Goal: Information Seeking & Learning: Learn about a topic

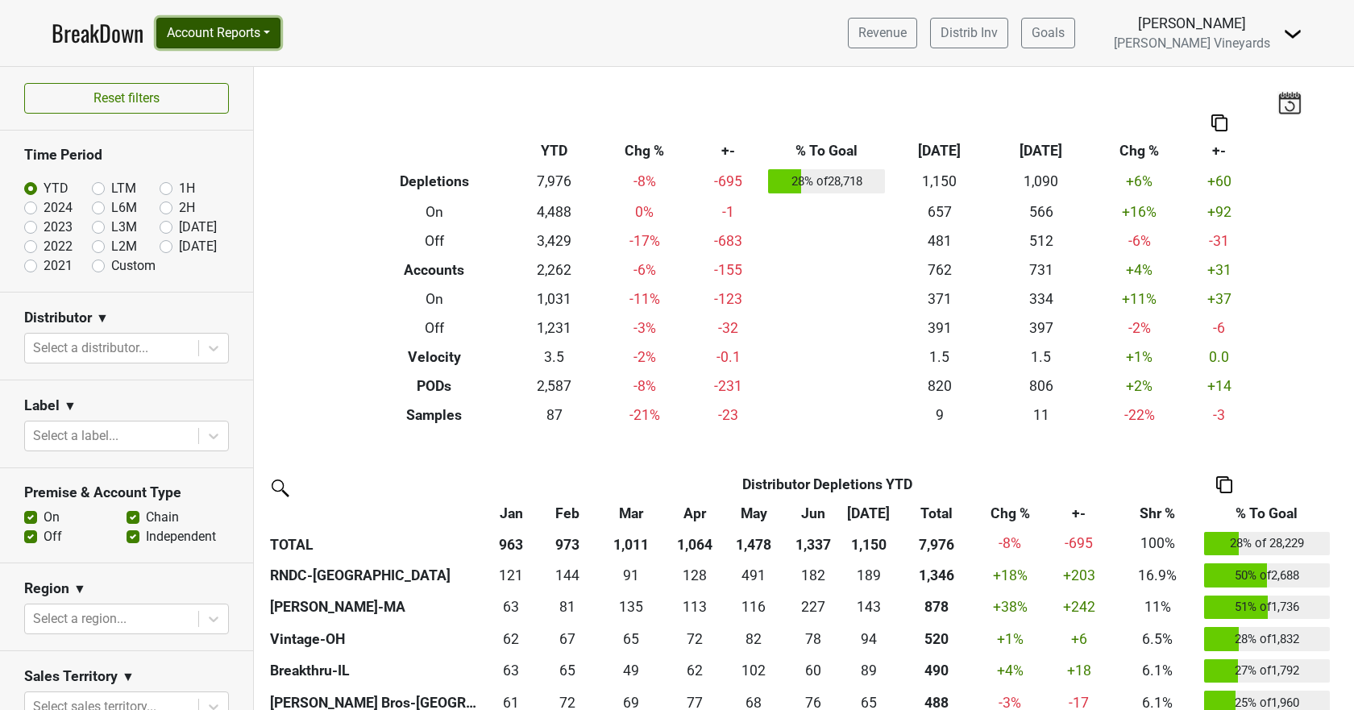
click at [236, 36] on button "Account Reports" at bounding box center [218, 33] width 124 height 31
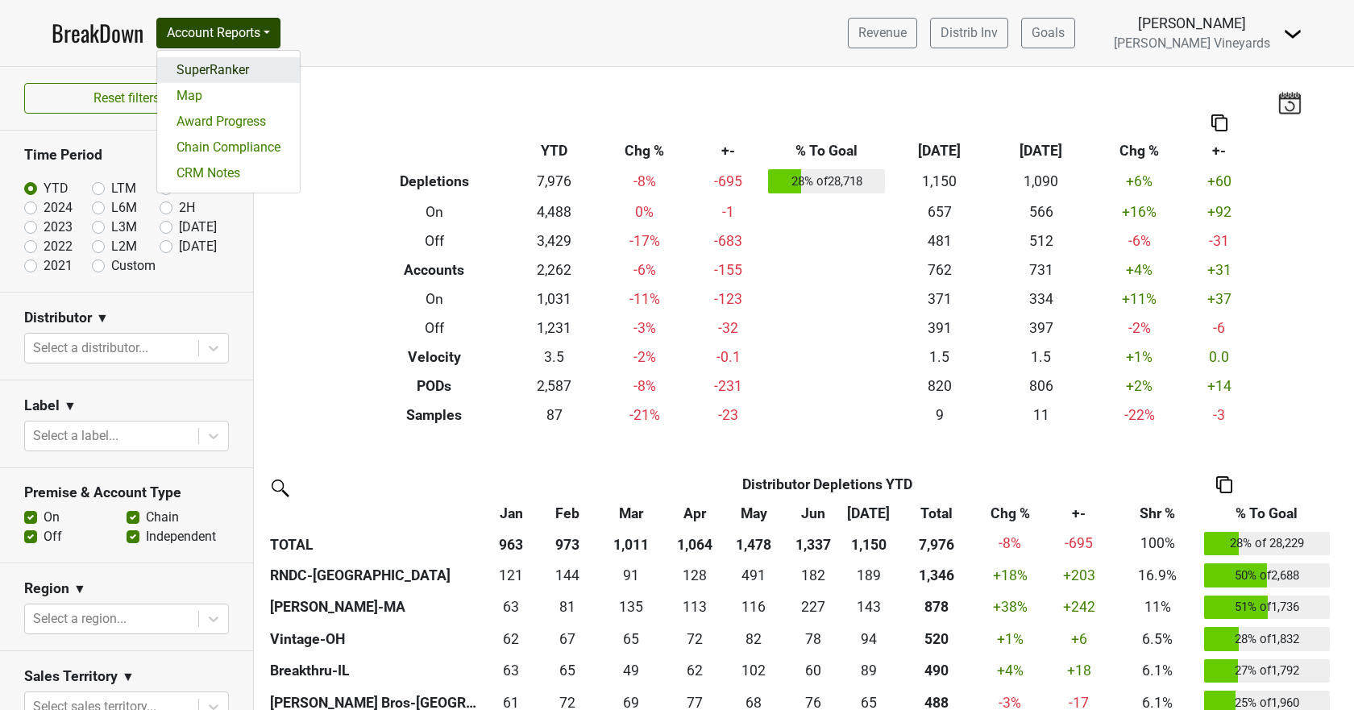
click at [226, 77] on link "SuperRanker" at bounding box center [228, 70] width 143 height 26
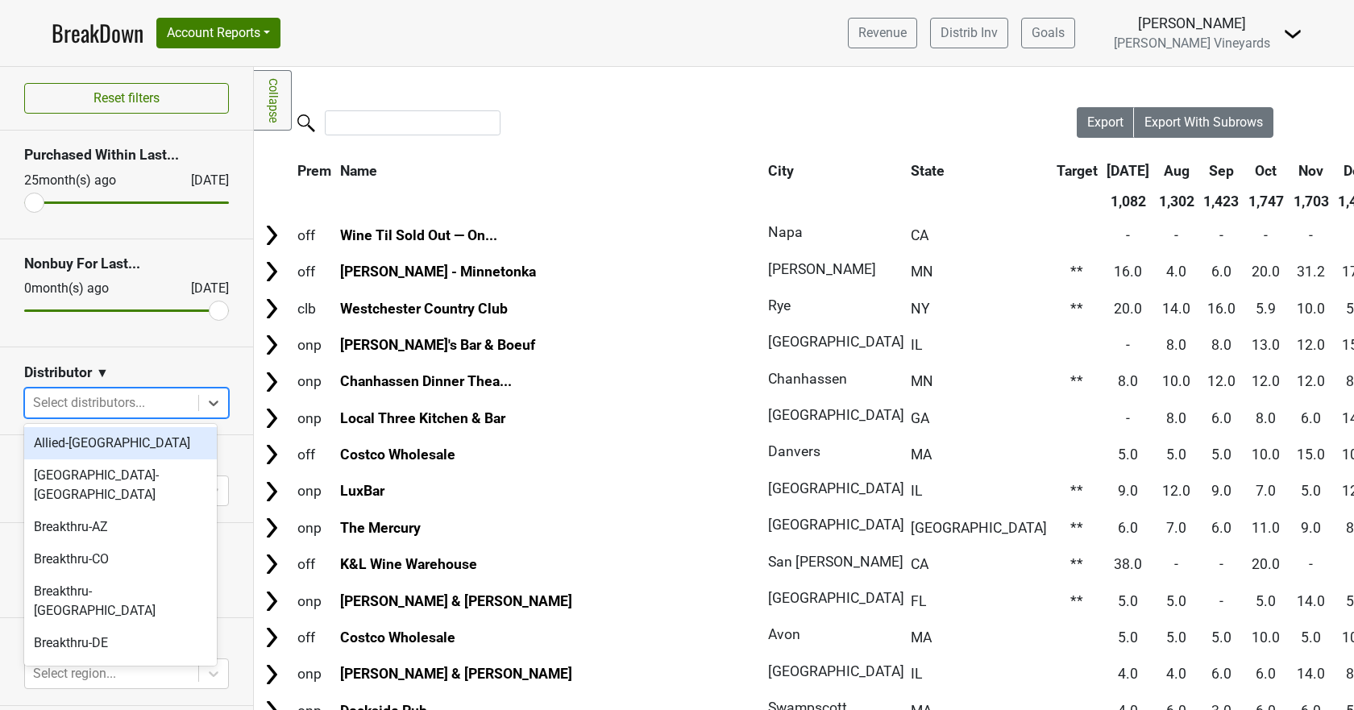
click at [150, 407] on div at bounding box center [111, 403] width 157 height 23
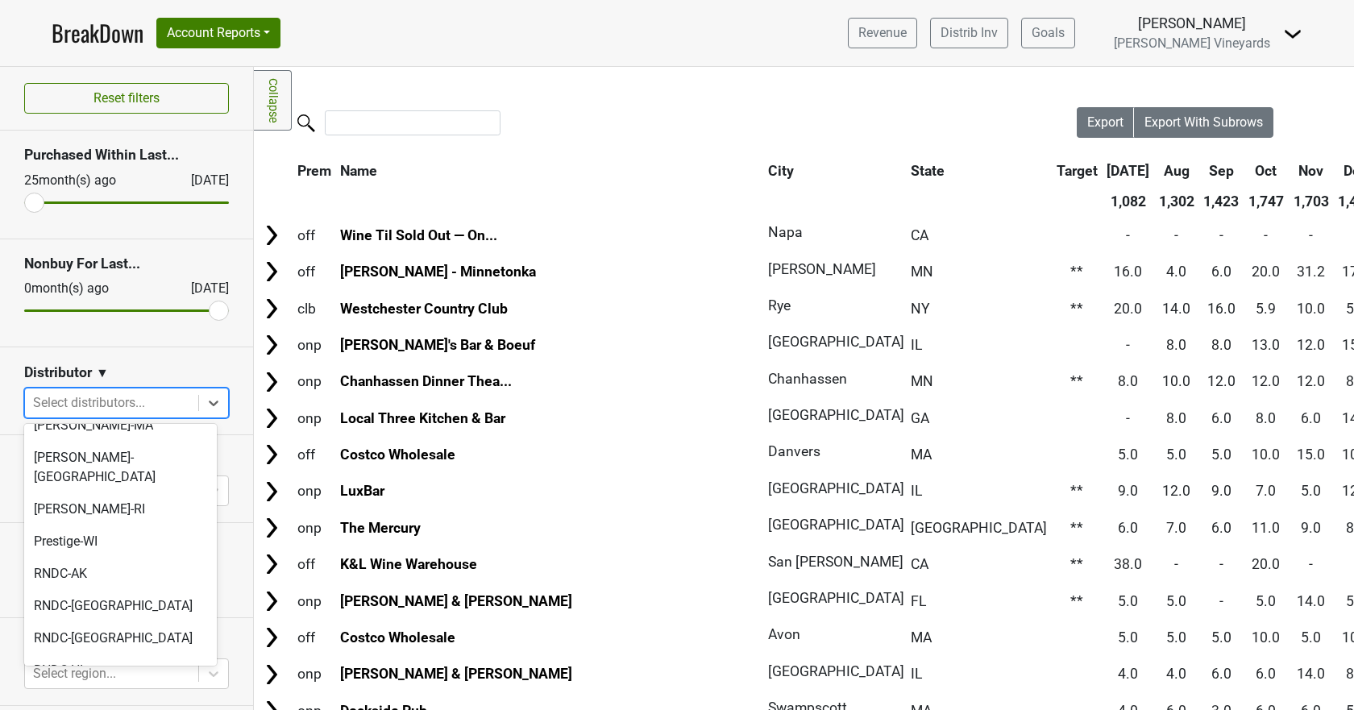
scroll to position [859, 0]
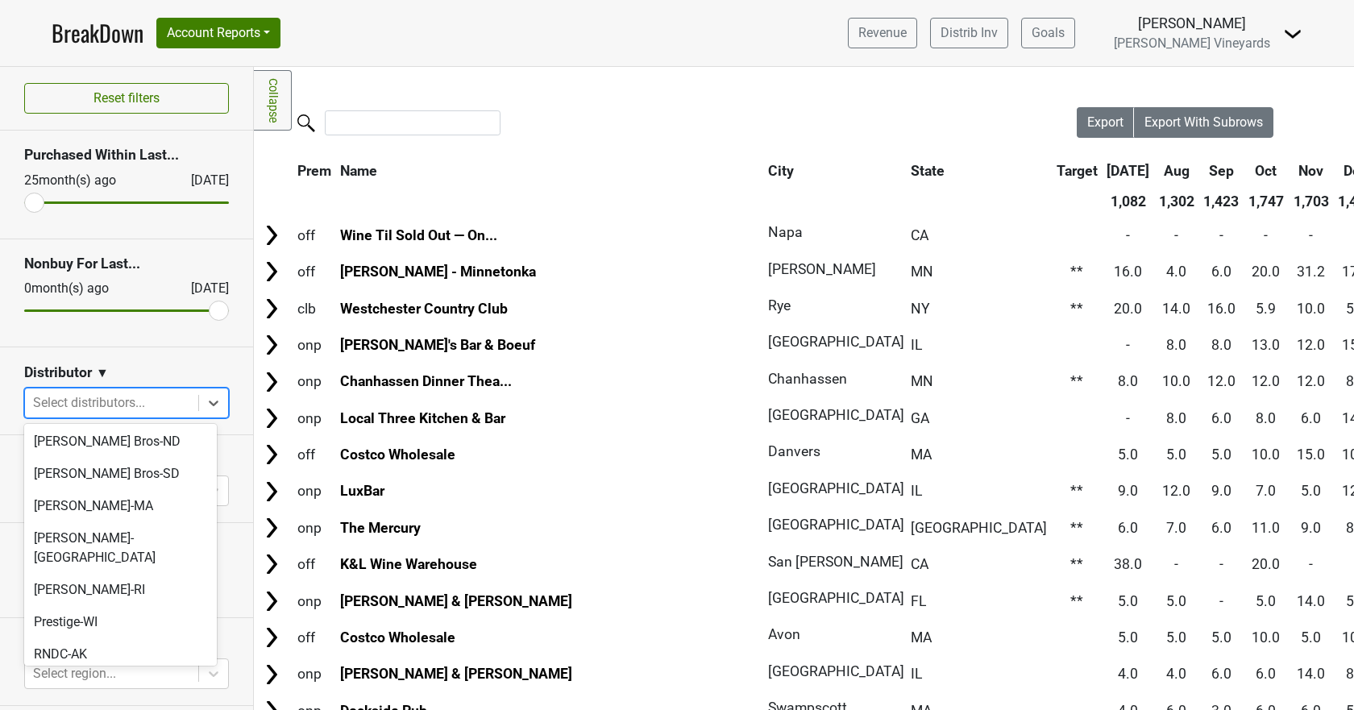
click at [109, 671] on div "RNDC-CA" at bounding box center [120, 687] width 193 height 32
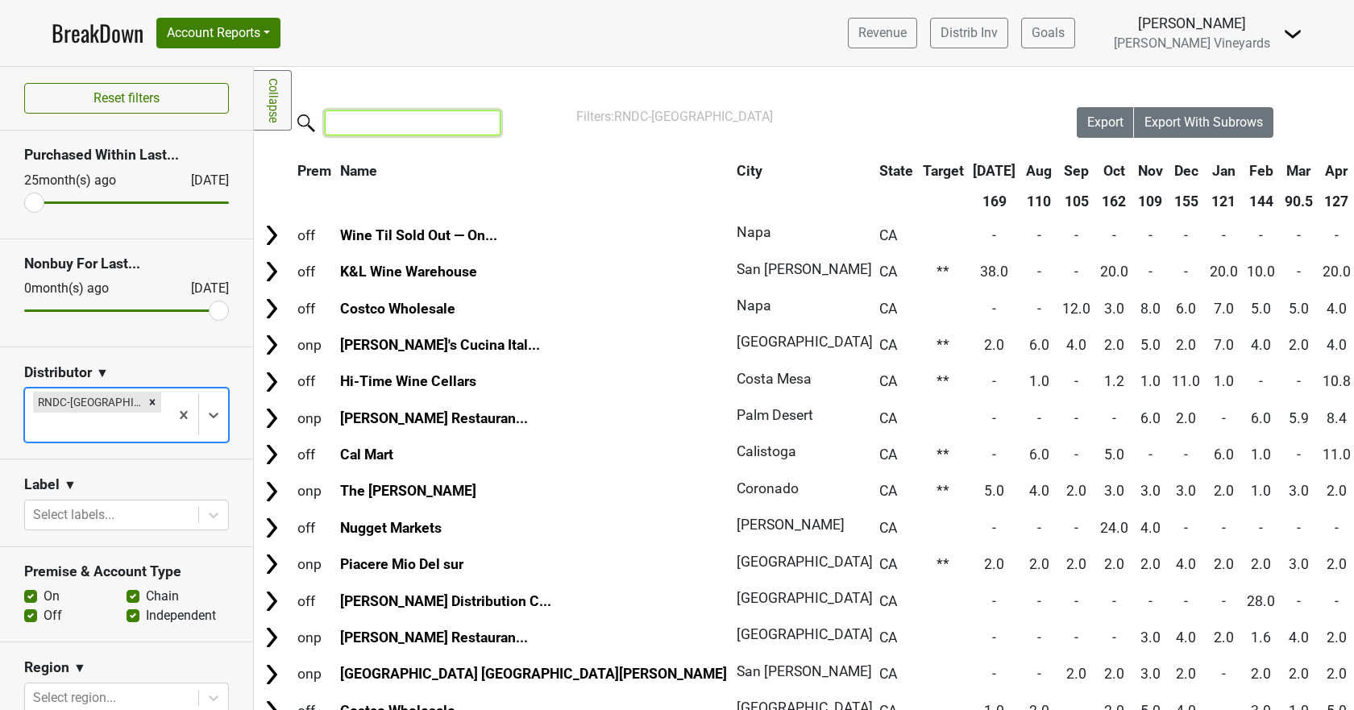
click at [445, 129] on input "search" at bounding box center [413, 122] width 176 height 25
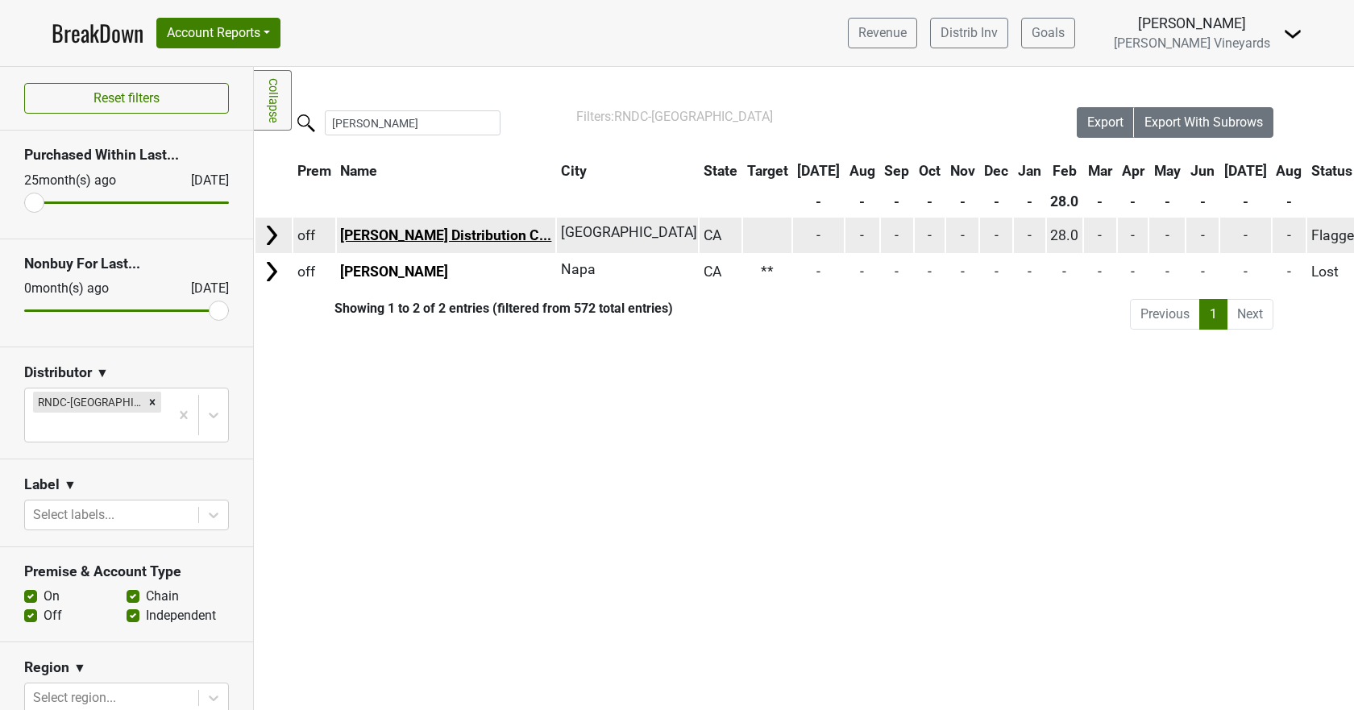
click at [416, 229] on link "Raley's Distribution C..." at bounding box center [445, 235] width 211 height 16
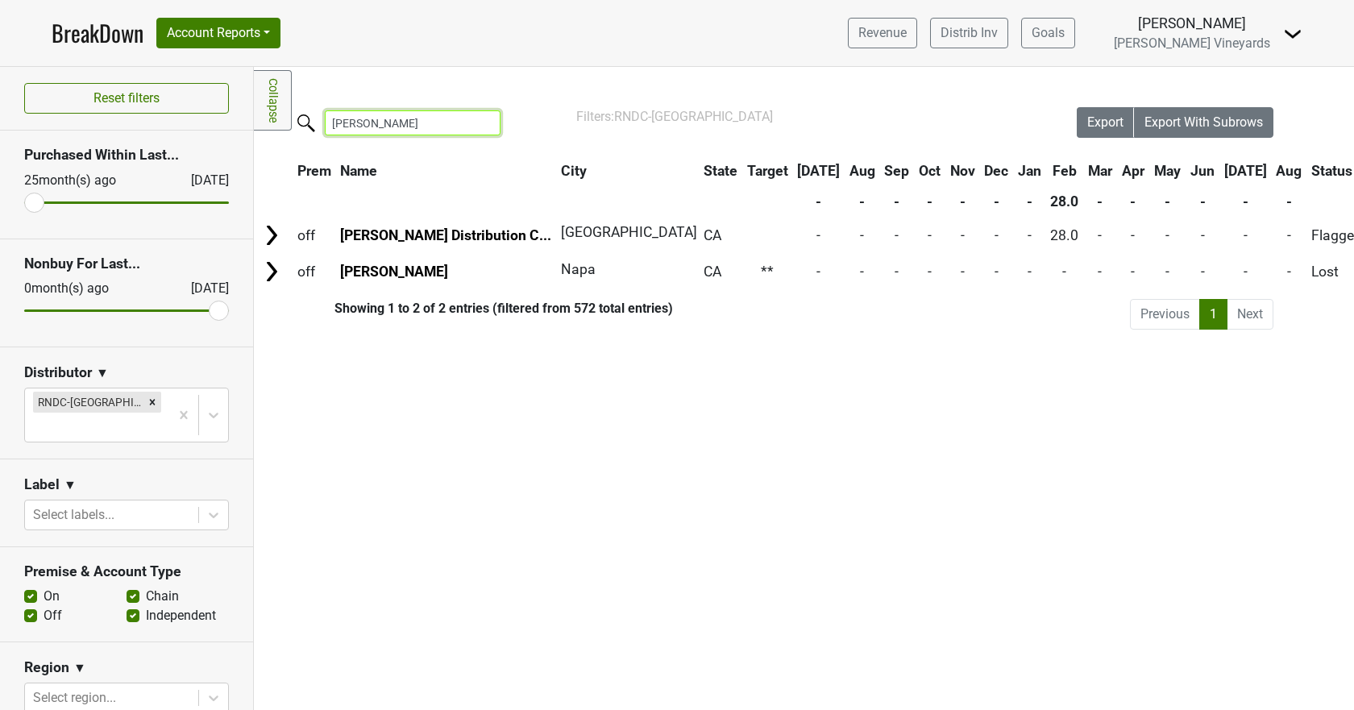
drag, startPoint x: 386, startPoint y: 123, endPoint x: 281, endPoint y: 114, distance: 105.1
click at [281, 114] on div "Filters Collapse Loading, please wait... Please wait, your file is being downlo…" at bounding box center [804, 388] width 1100 height 643
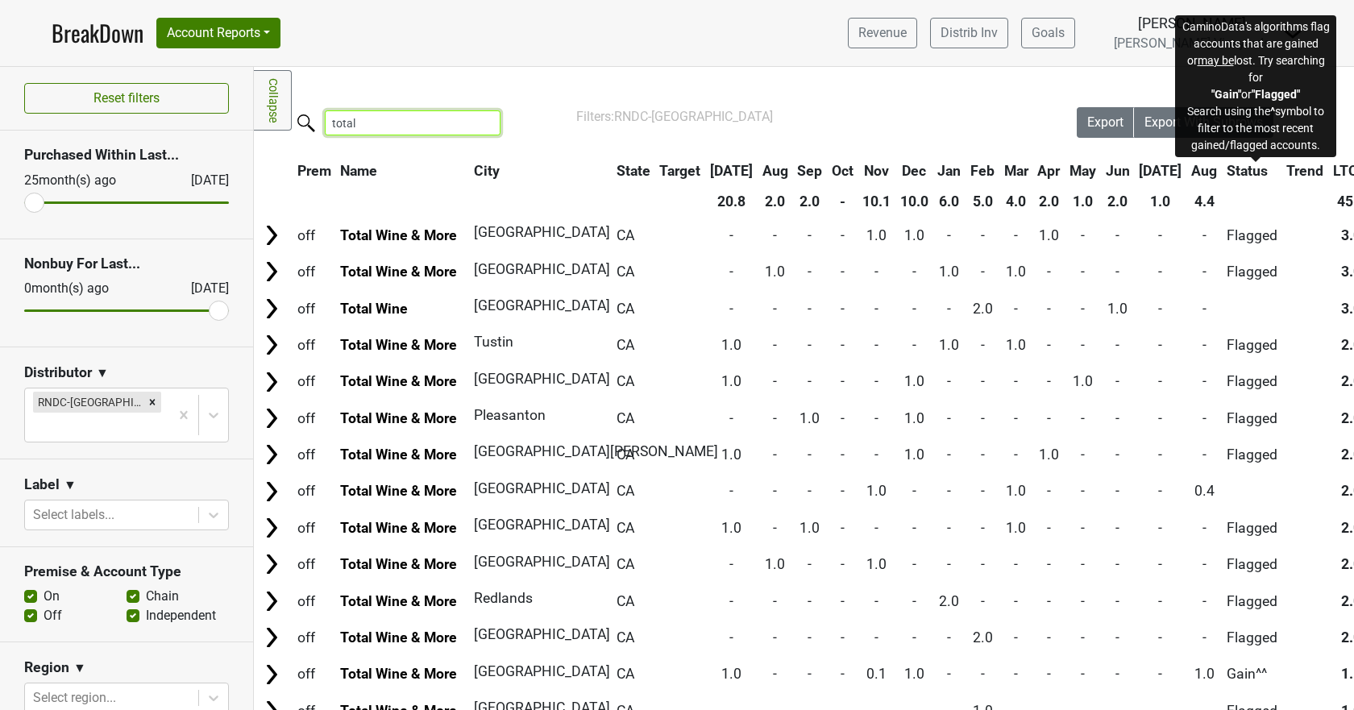
type input "total"
click at [1264, 166] on span "Status" at bounding box center [1247, 171] width 41 height 16
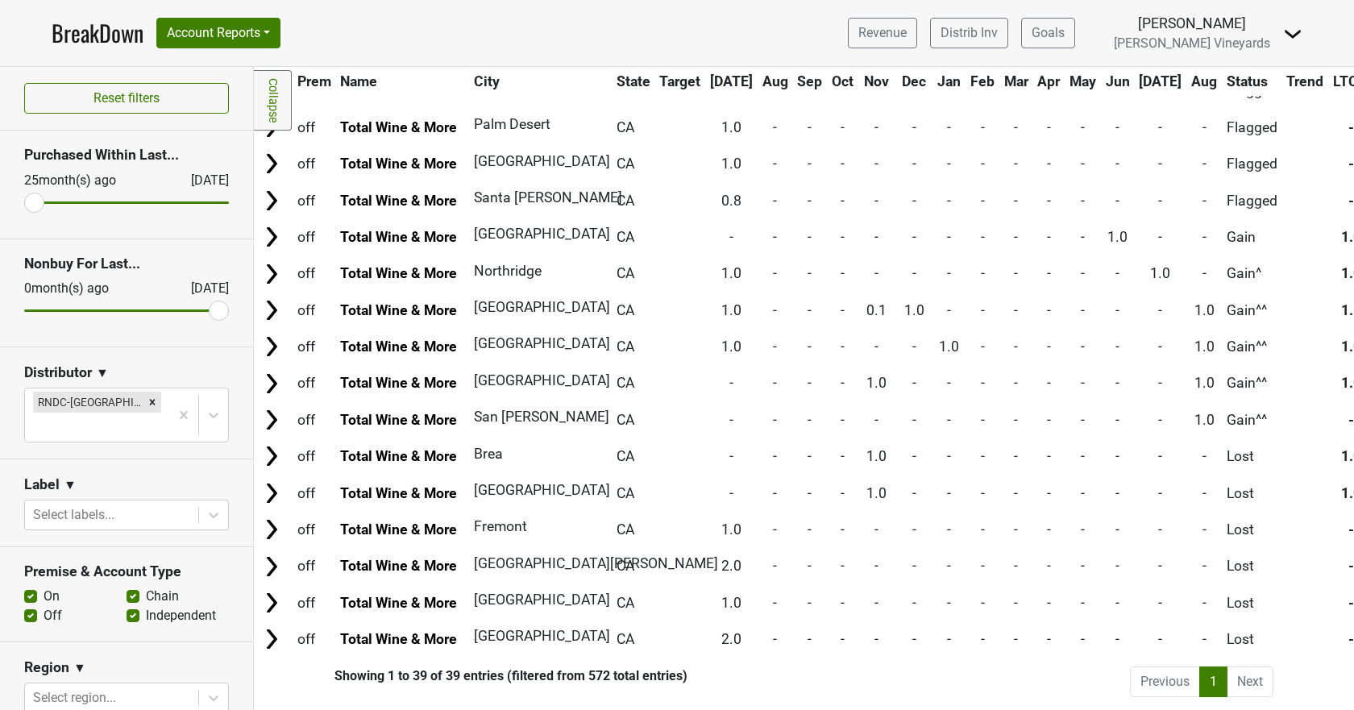
scroll to position [917, 0]
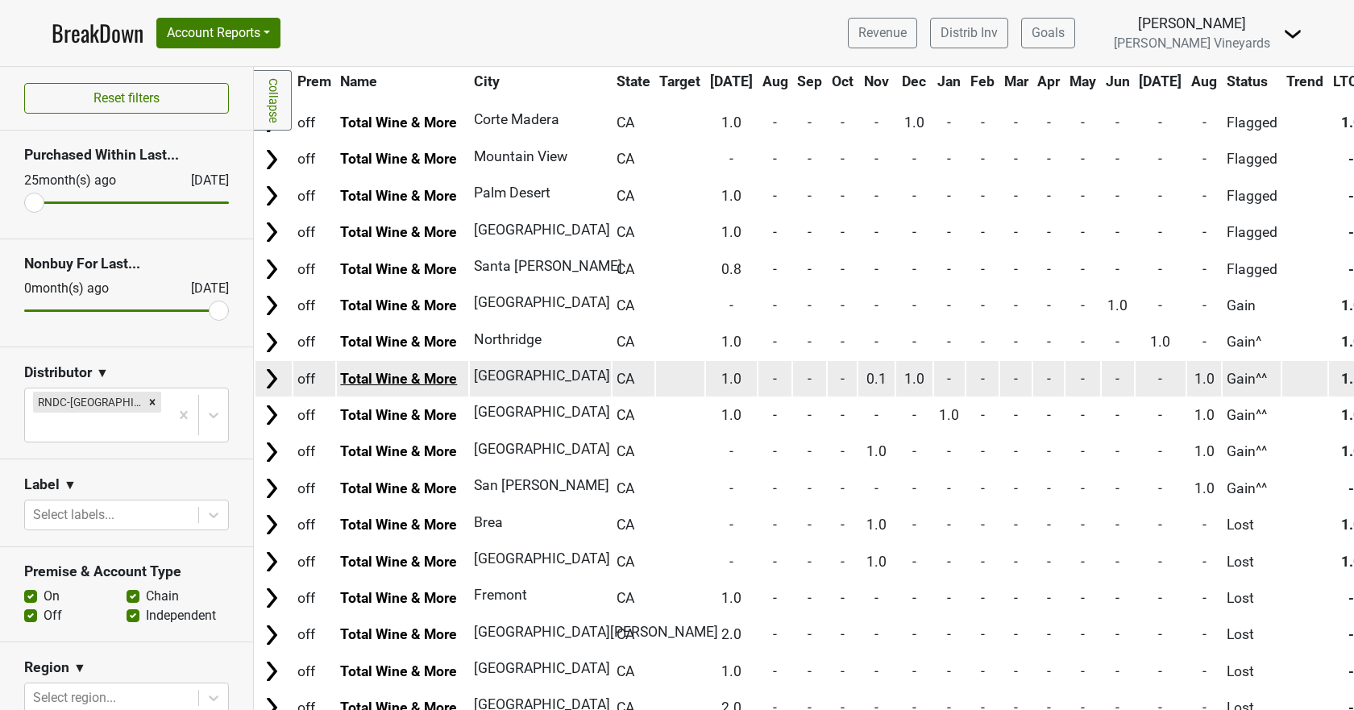
click at [409, 372] on link "Total Wine & More" at bounding box center [398, 379] width 117 height 16
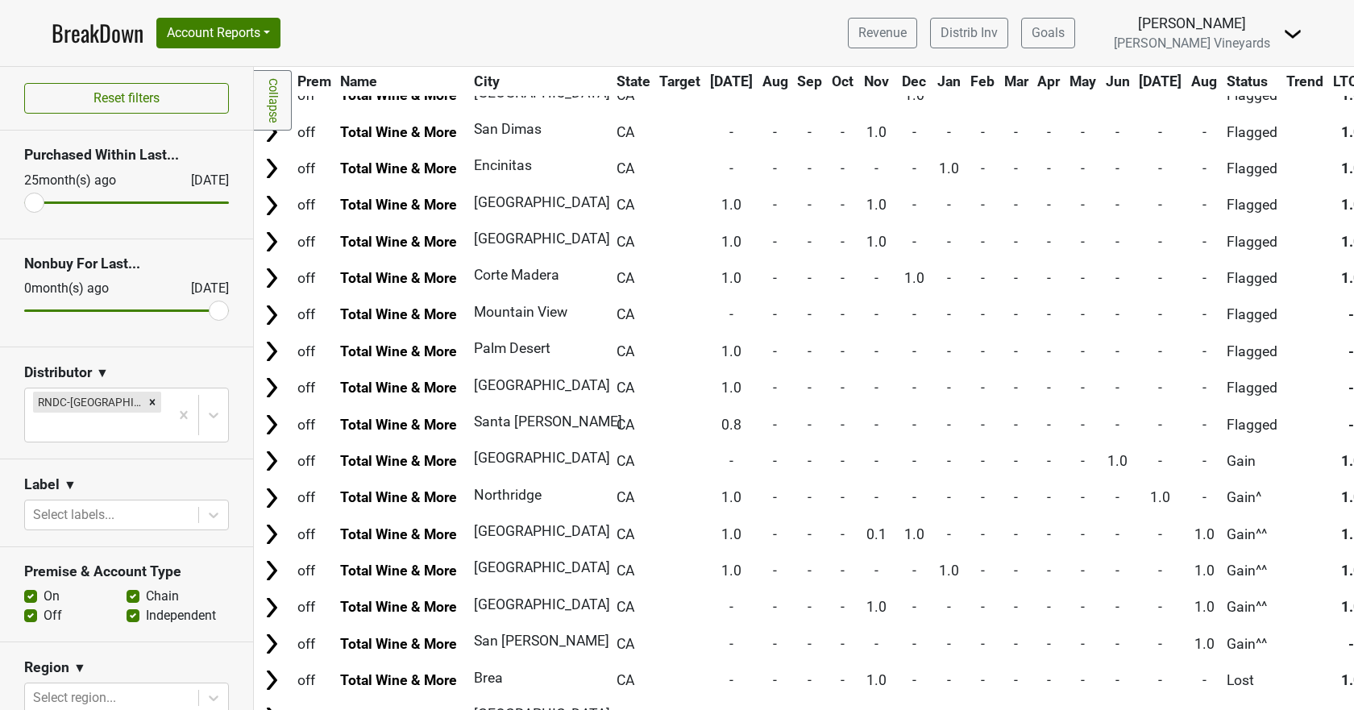
scroll to position [756, 0]
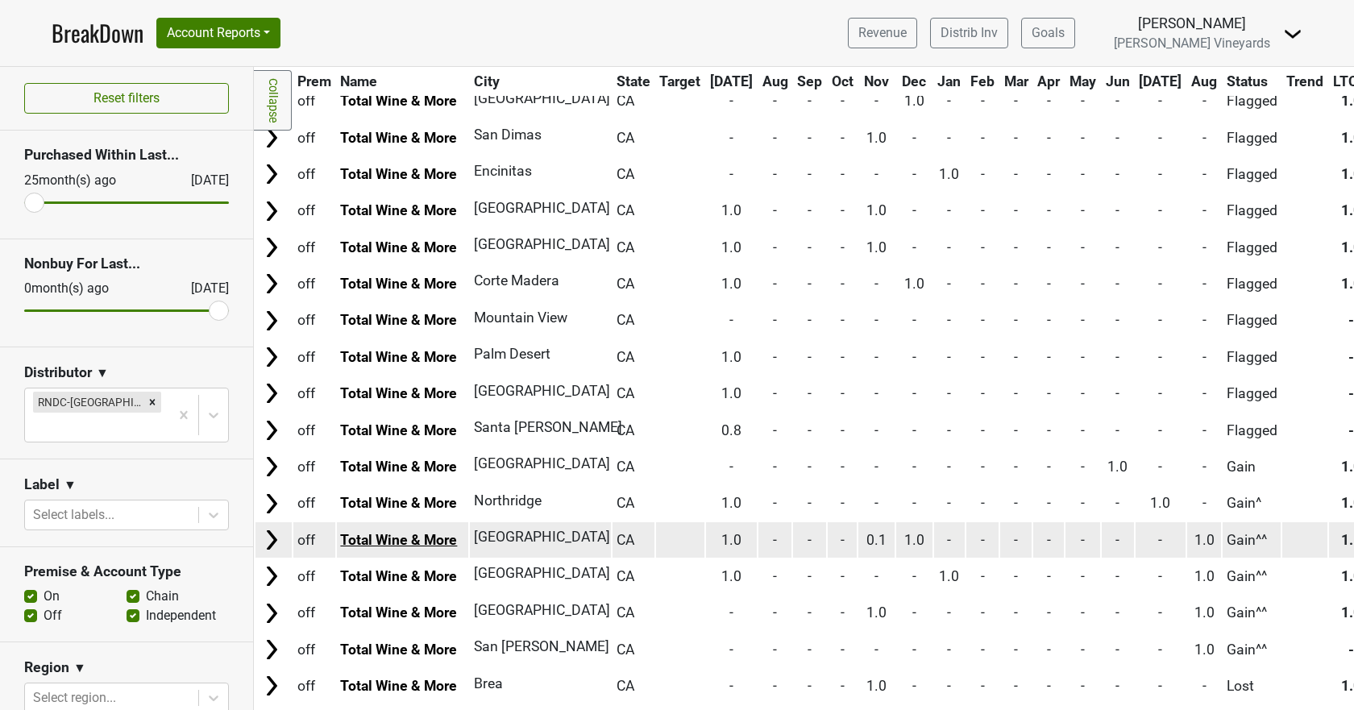
click at [384, 538] on link "Total Wine & More" at bounding box center [398, 540] width 117 height 16
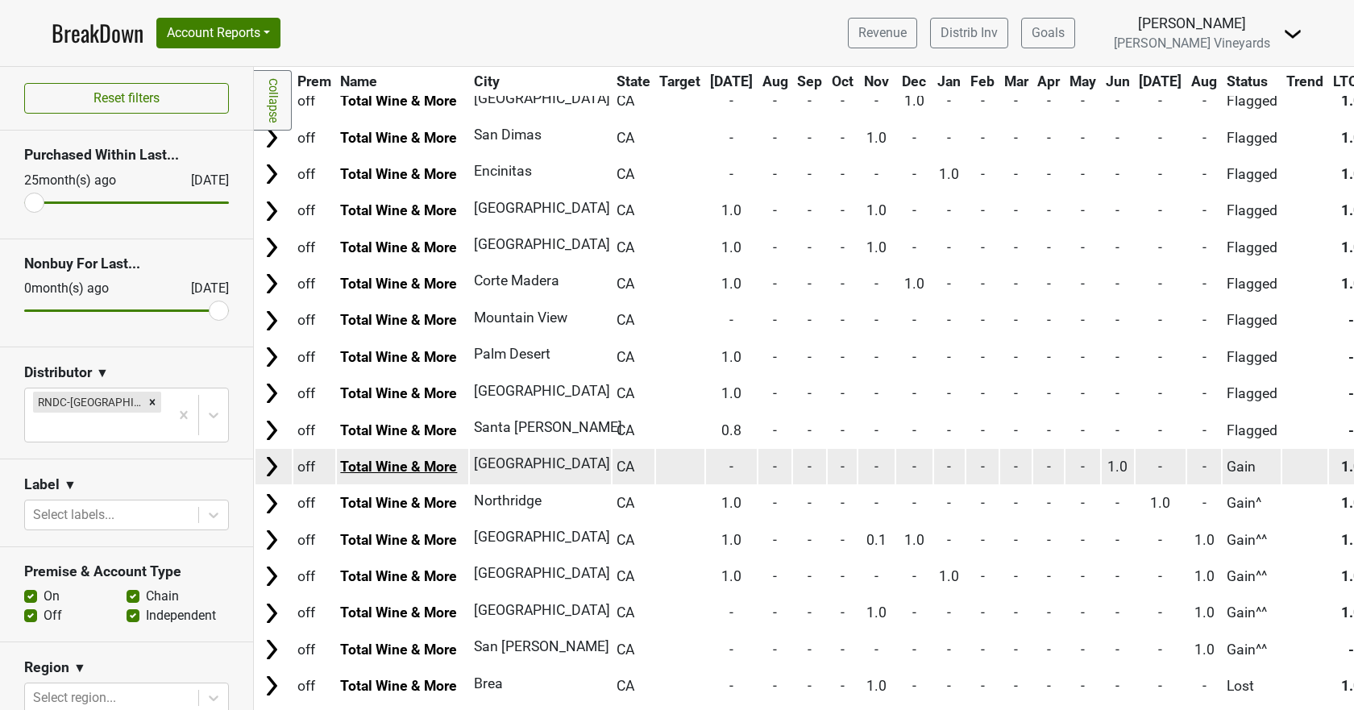
click at [401, 472] on link "Total Wine & More" at bounding box center [398, 467] width 117 height 16
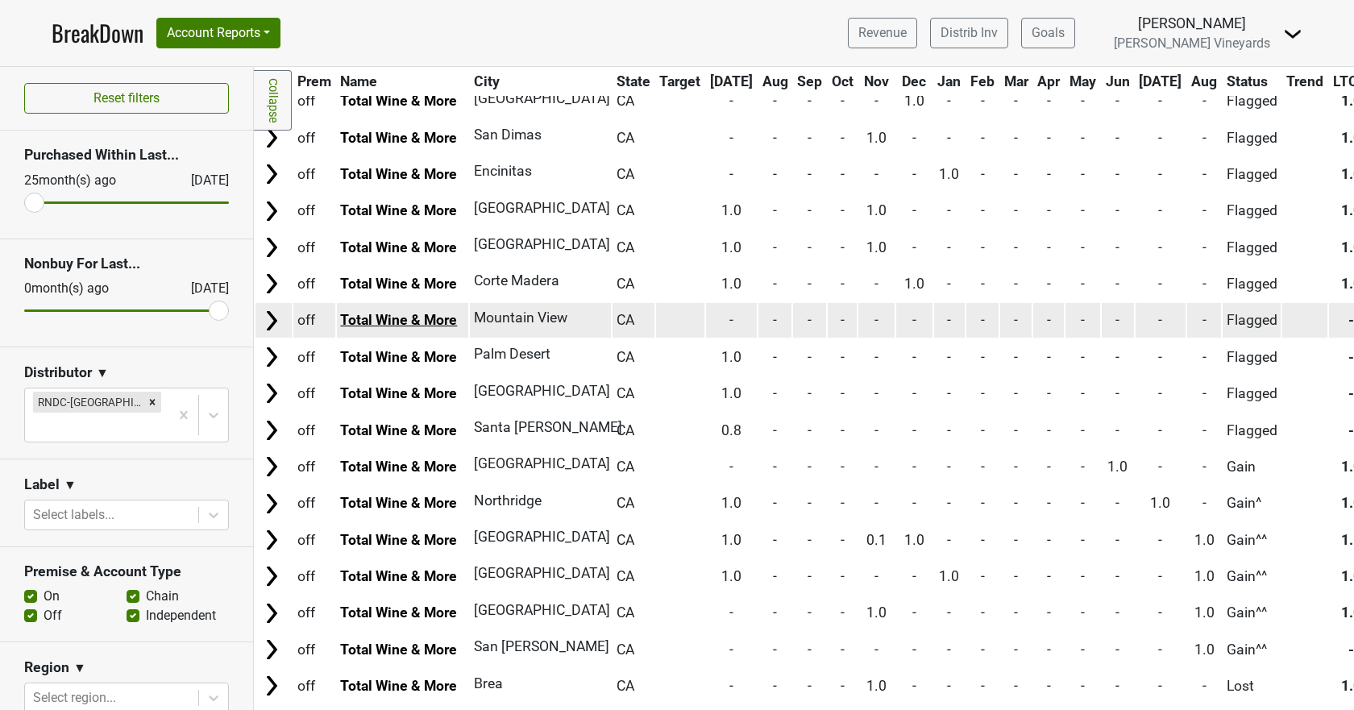
click at [399, 318] on link "Total Wine & More" at bounding box center [398, 320] width 117 height 16
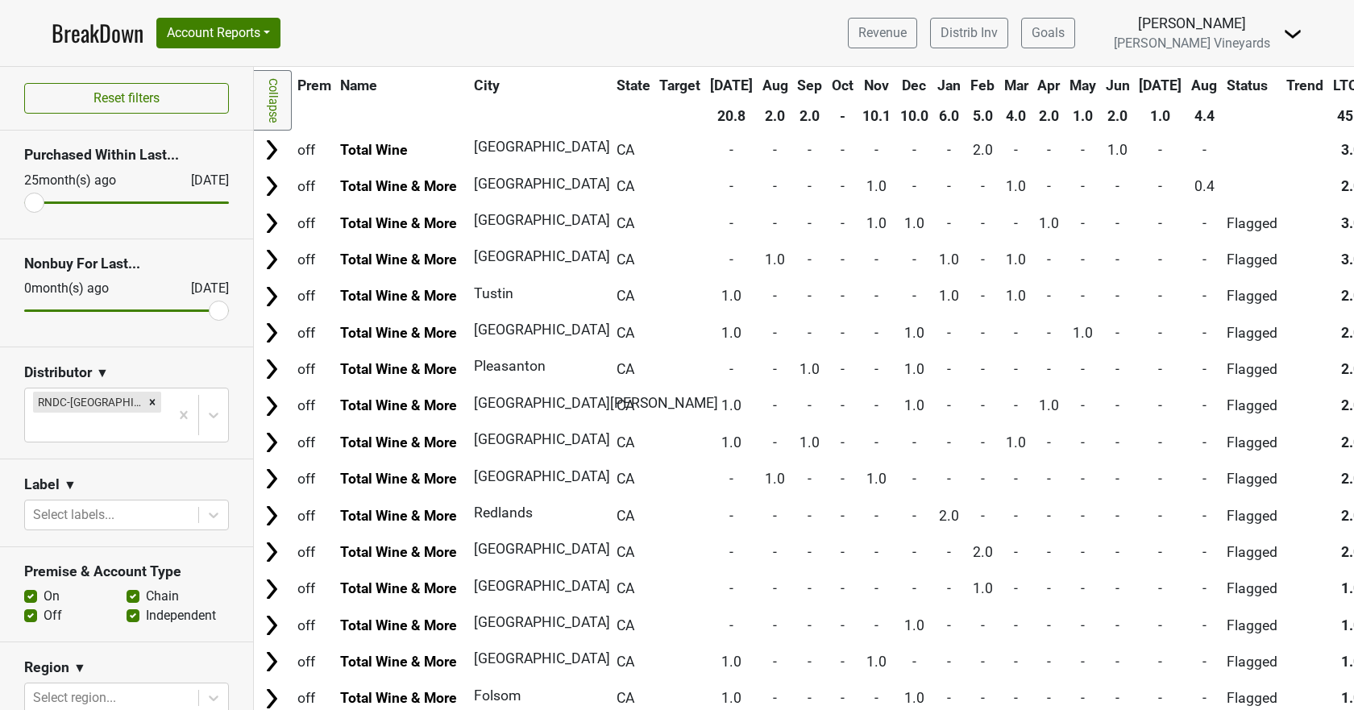
scroll to position [0, 0]
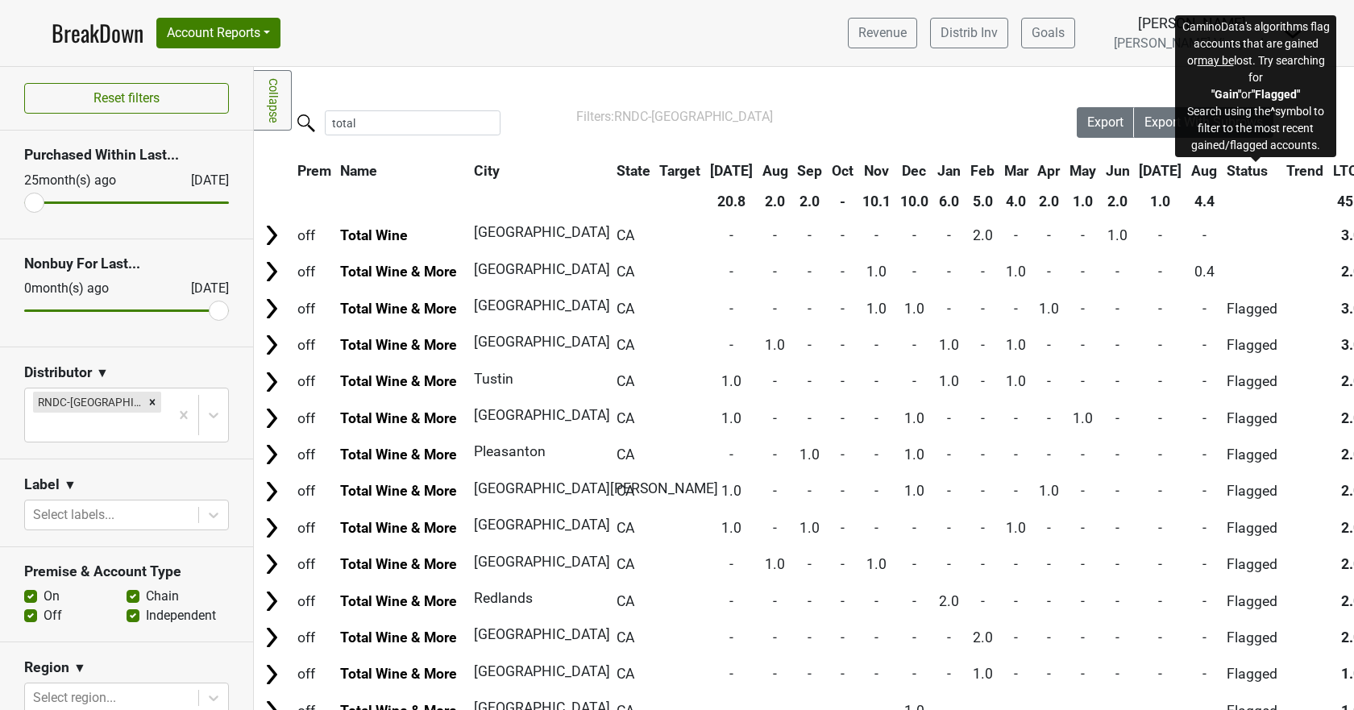
click at [1248, 168] on span "Status" at bounding box center [1247, 171] width 41 height 16
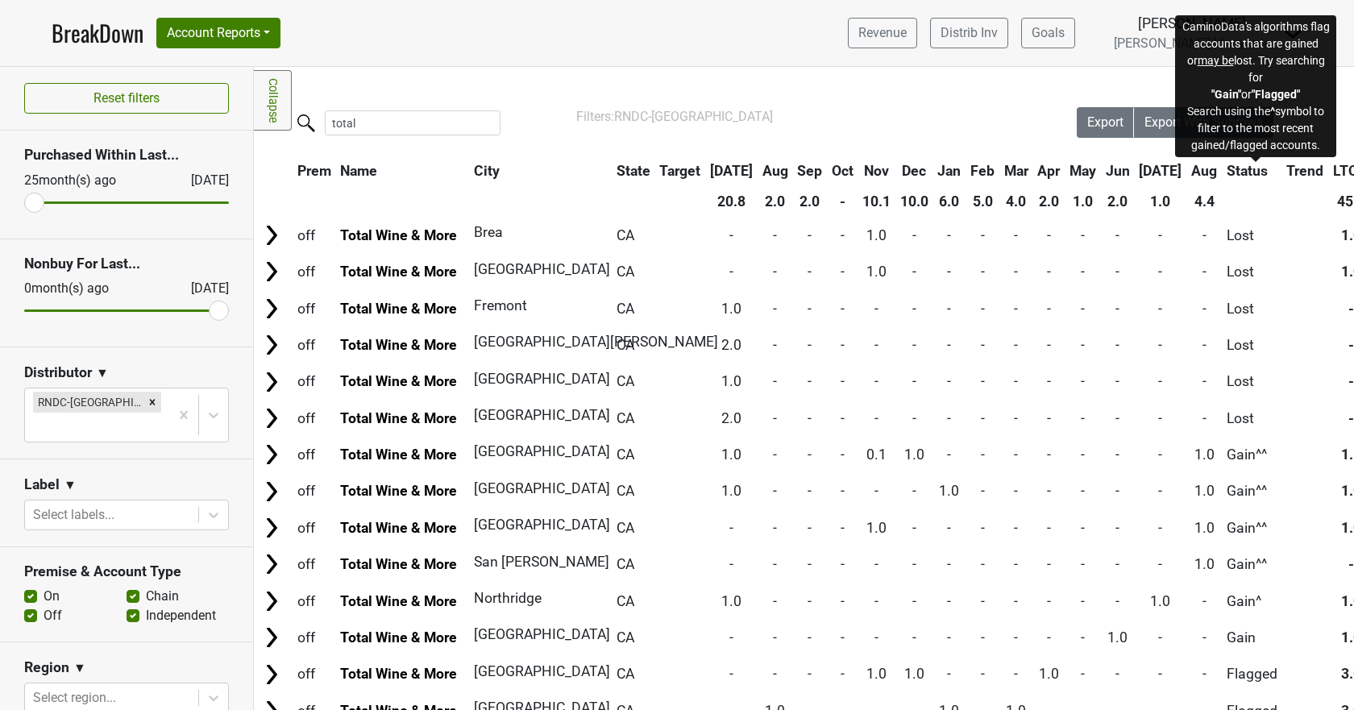
click at [1247, 168] on span "Status" at bounding box center [1247, 171] width 41 height 16
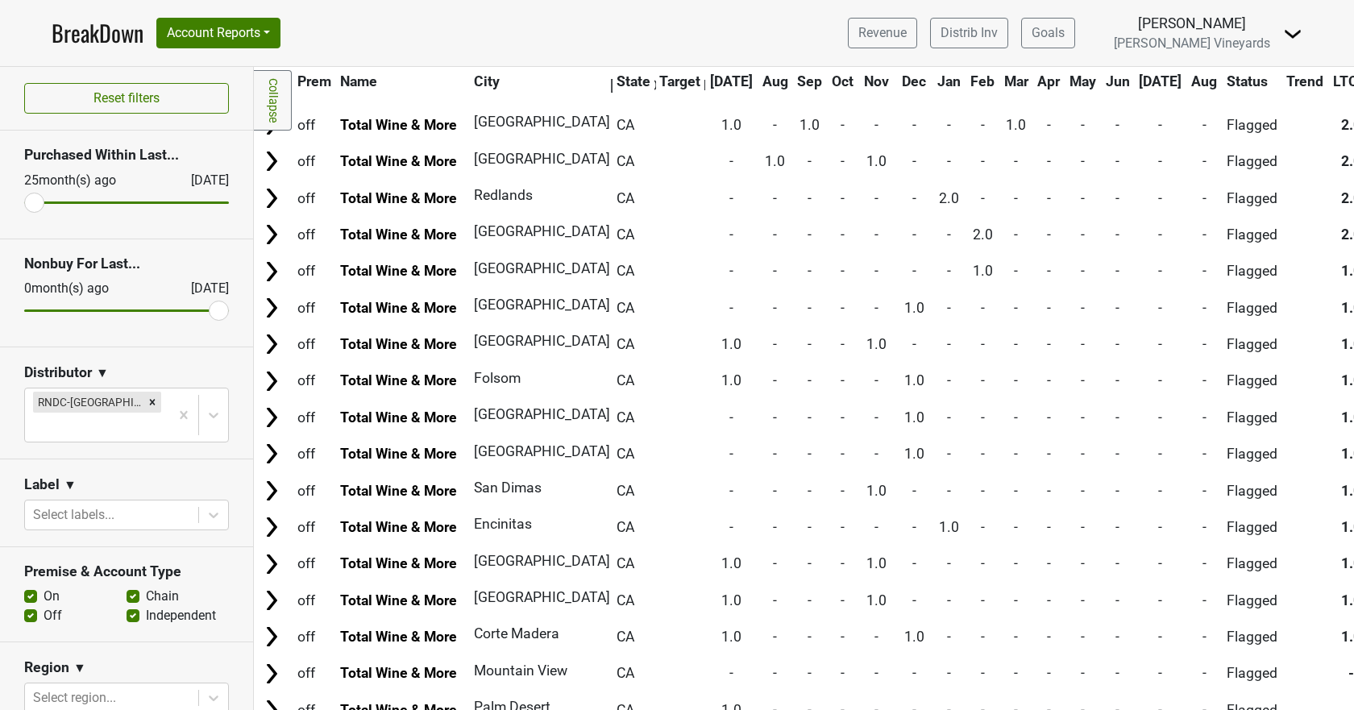
scroll to position [998, 0]
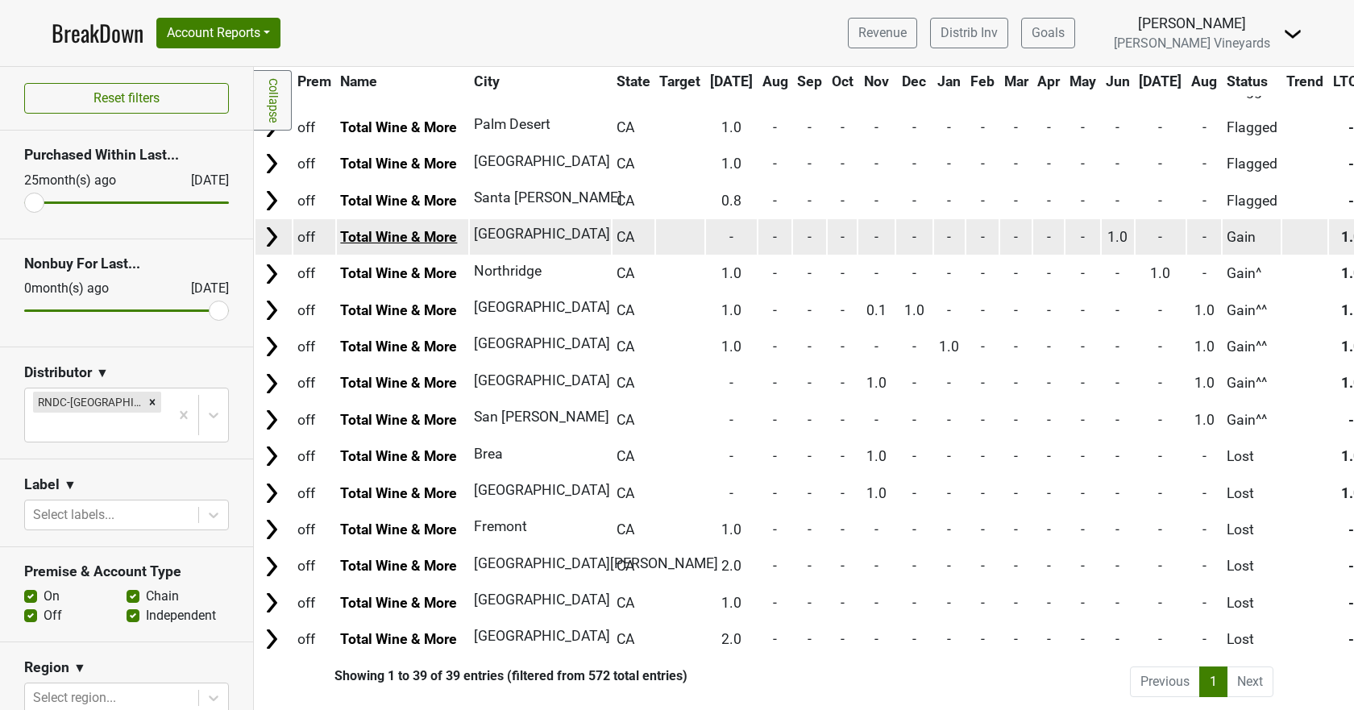
click at [397, 229] on link "Total Wine & More" at bounding box center [398, 237] width 117 height 16
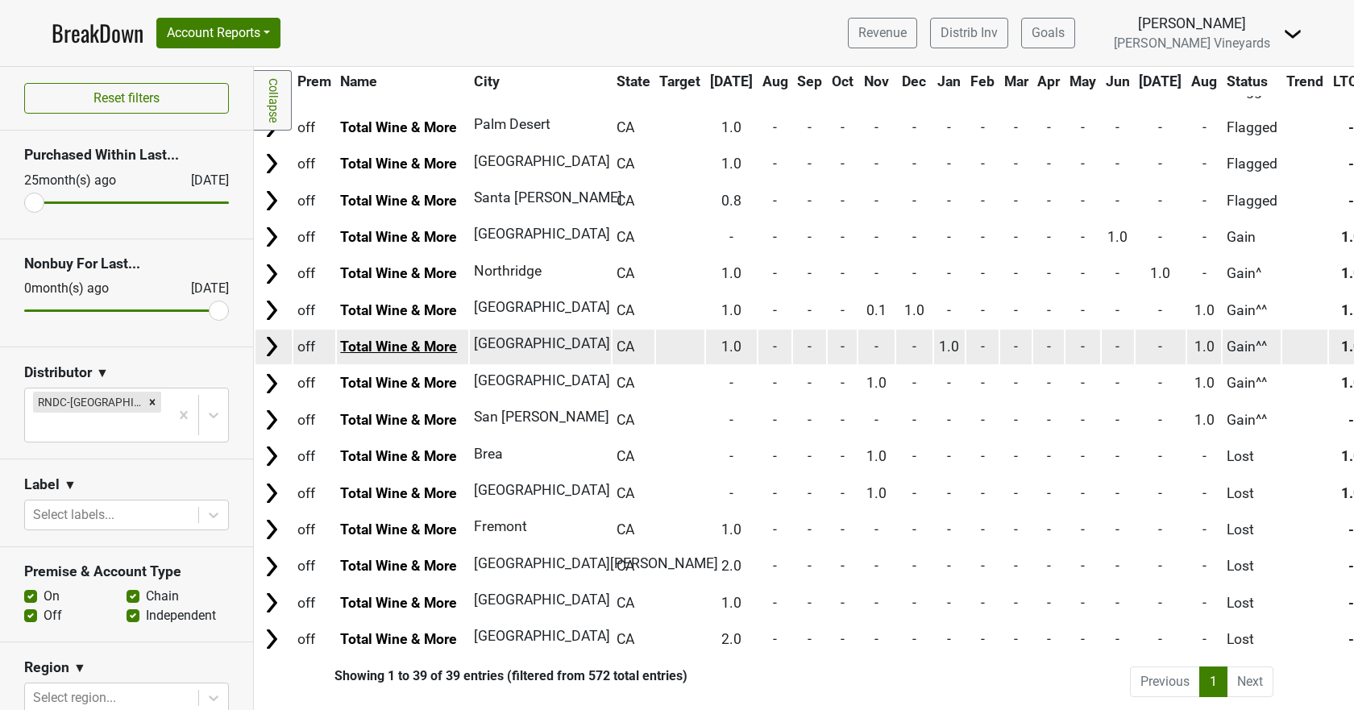
click at [411, 339] on link "Total Wine & More" at bounding box center [398, 347] width 117 height 16
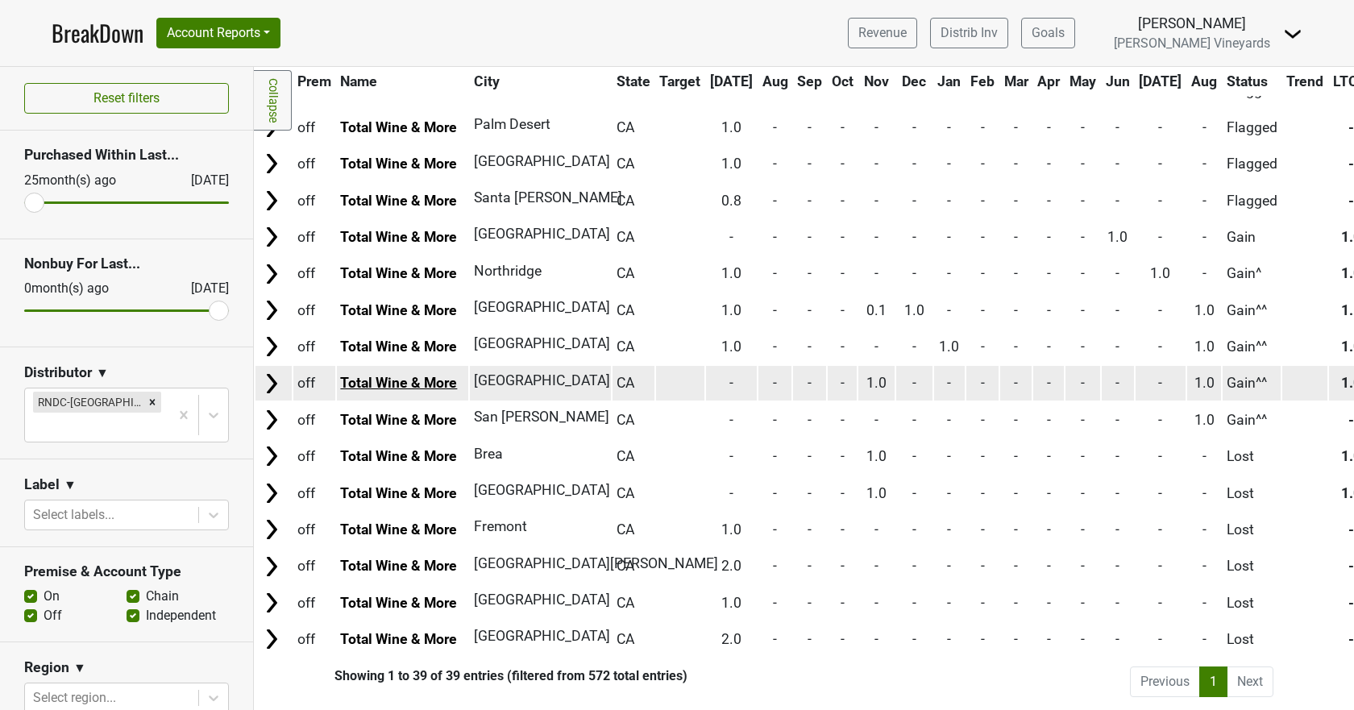
click at [393, 376] on link "Total Wine & More" at bounding box center [398, 383] width 117 height 16
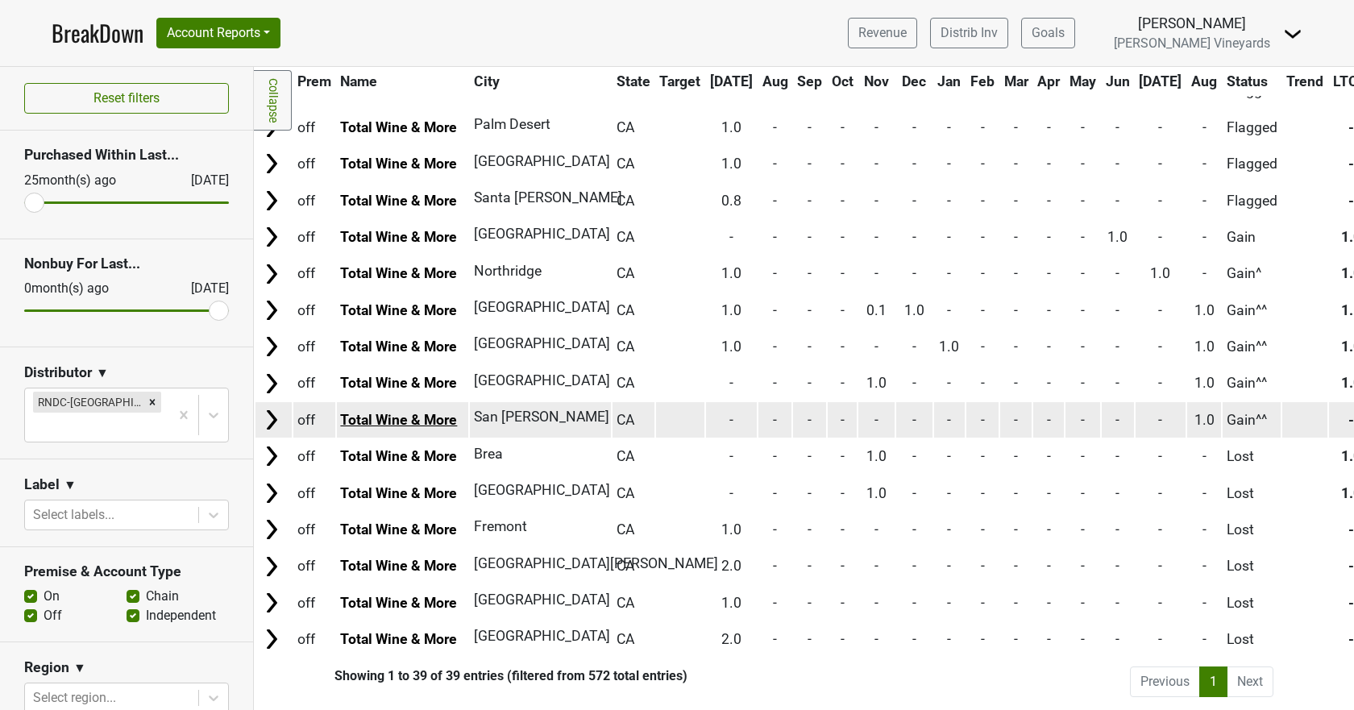
click at [372, 412] on link "Total Wine & More" at bounding box center [398, 420] width 117 height 16
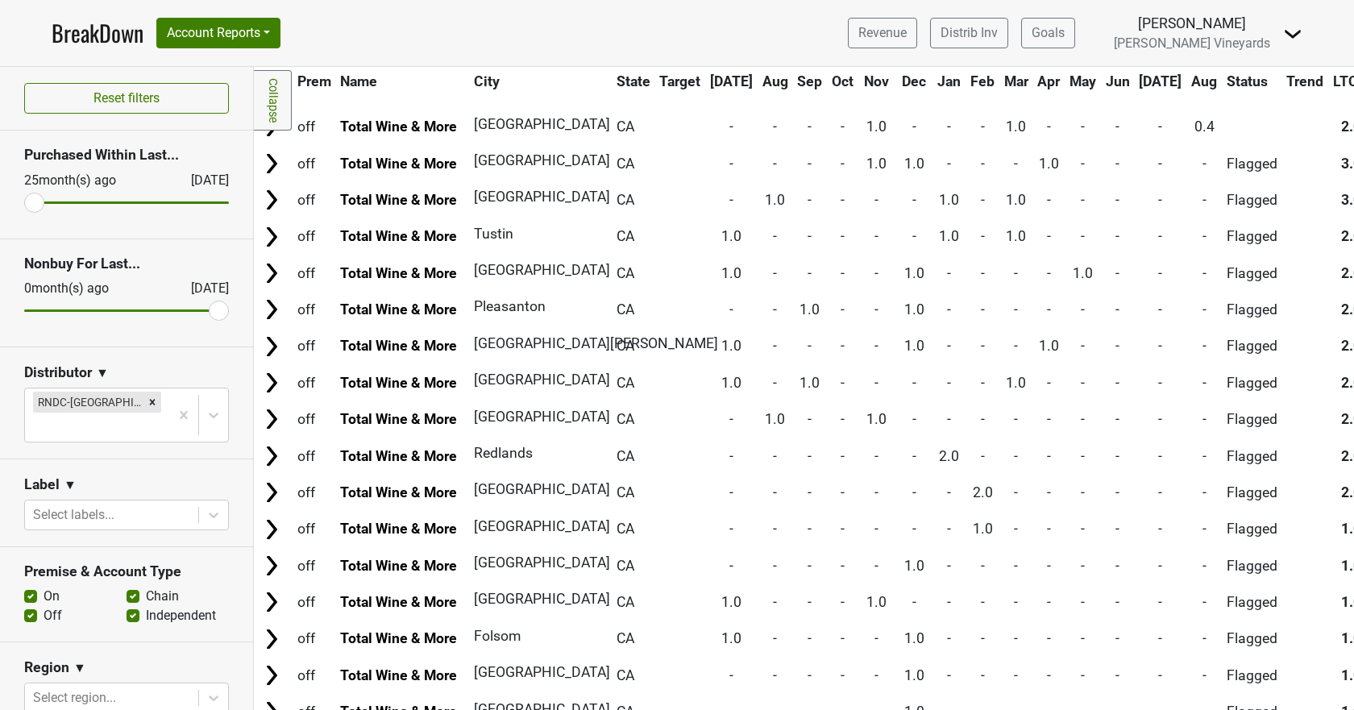
scroll to position [0, 0]
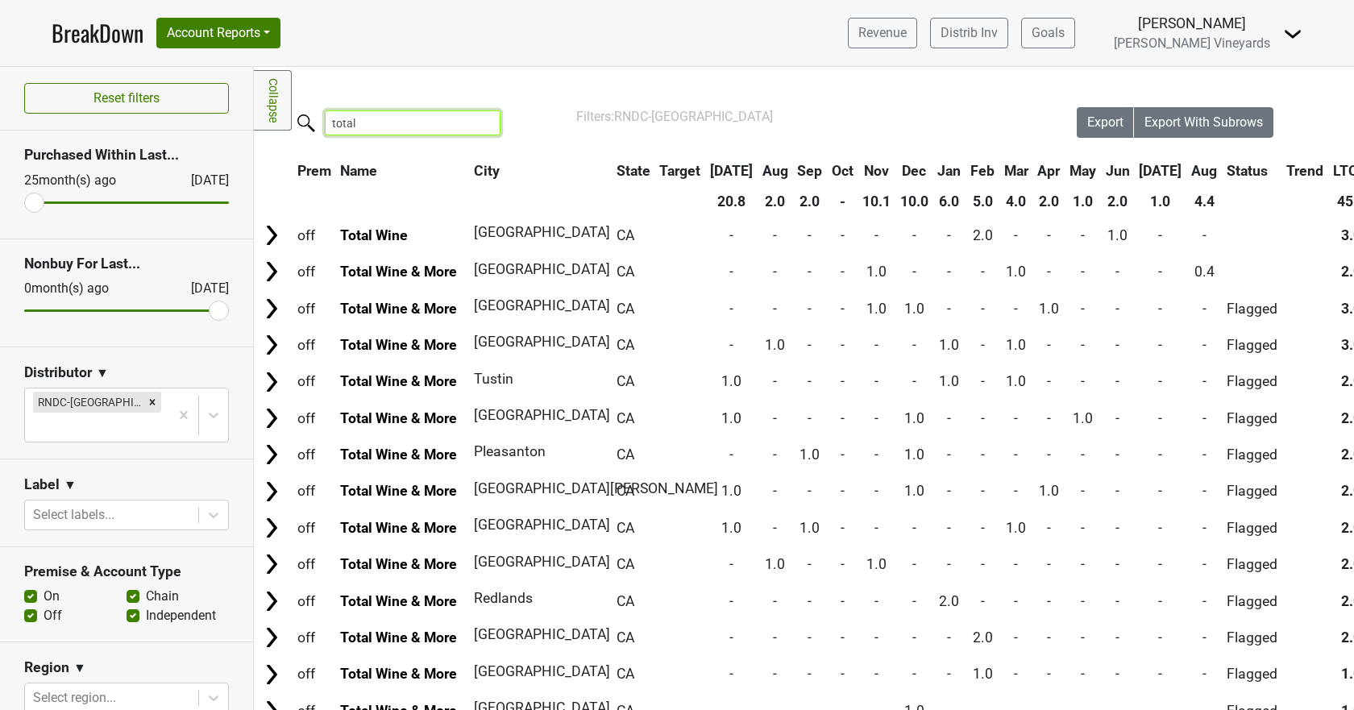
drag, startPoint x: 371, startPoint y: 126, endPoint x: 304, endPoint y: 120, distance: 67.1
click at [304, 120] on label "total" at bounding box center [381, 121] width 176 height 28
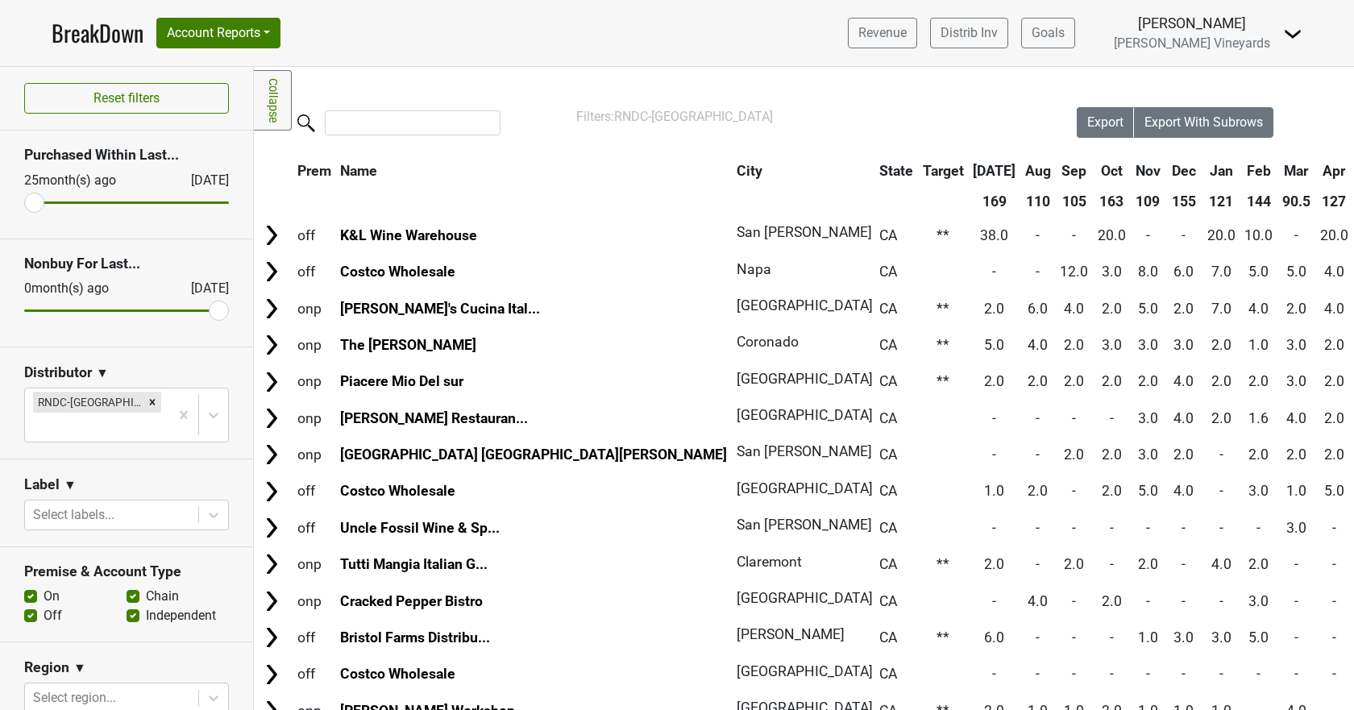
click at [146, 606] on label "Independent" at bounding box center [181, 615] width 70 height 19
click at [133, 606] on input "Independent" at bounding box center [133, 614] width 13 height 16
checkbox input "false"
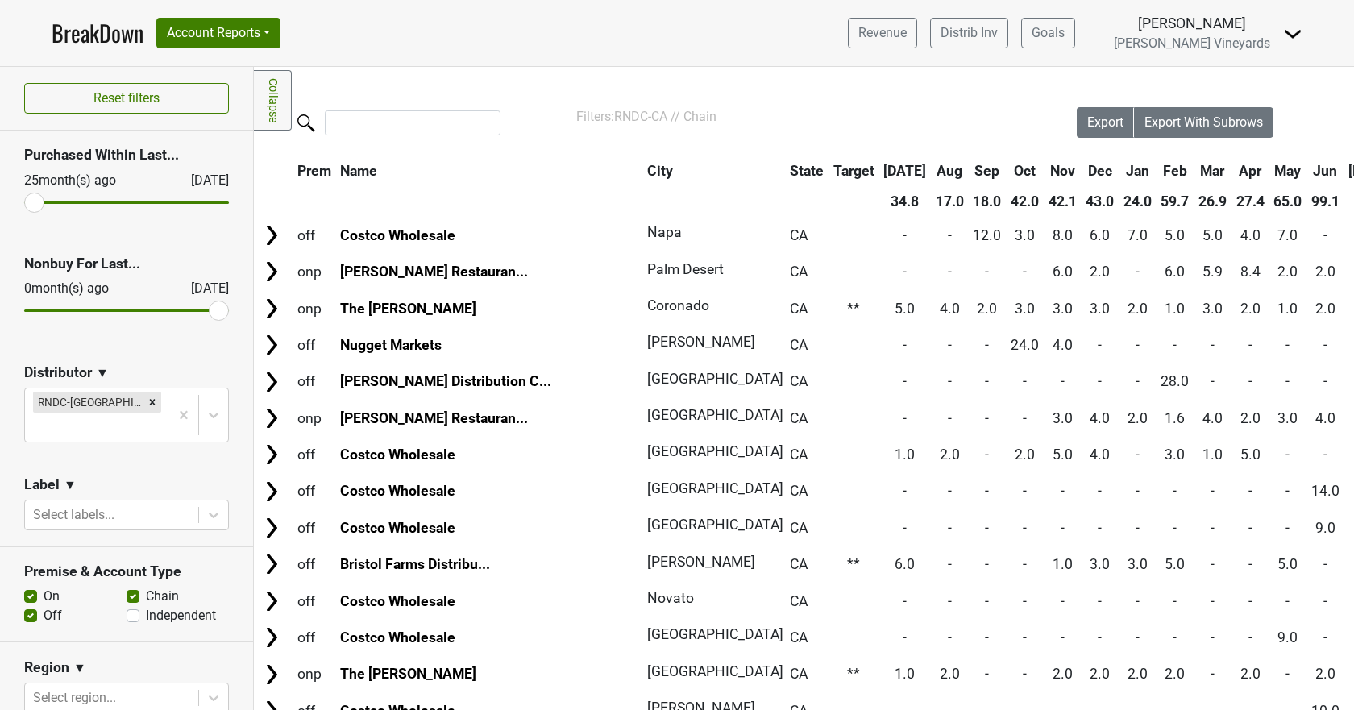
click at [44, 606] on label "Off" at bounding box center [53, 615] width 19 height 19
click at [30, 606] on input "Off" at bounding box center [30, 614] width 13 height 16
checkbox input "false"
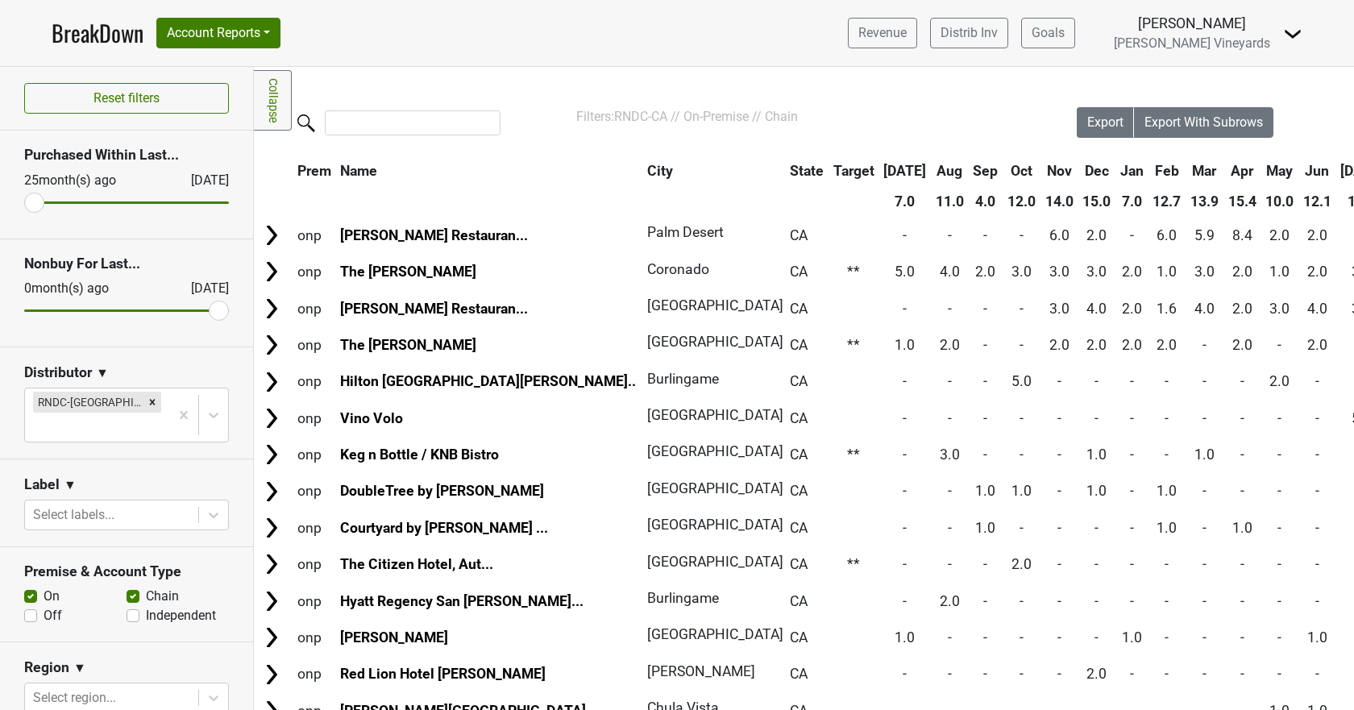
click at [44, 587] on label "On" at bounding box center [52, 596] width 16 height 19
click at [30, 587] on input "On" at bounding box center [30, 595] width 13 height 16
checkbox input "false"
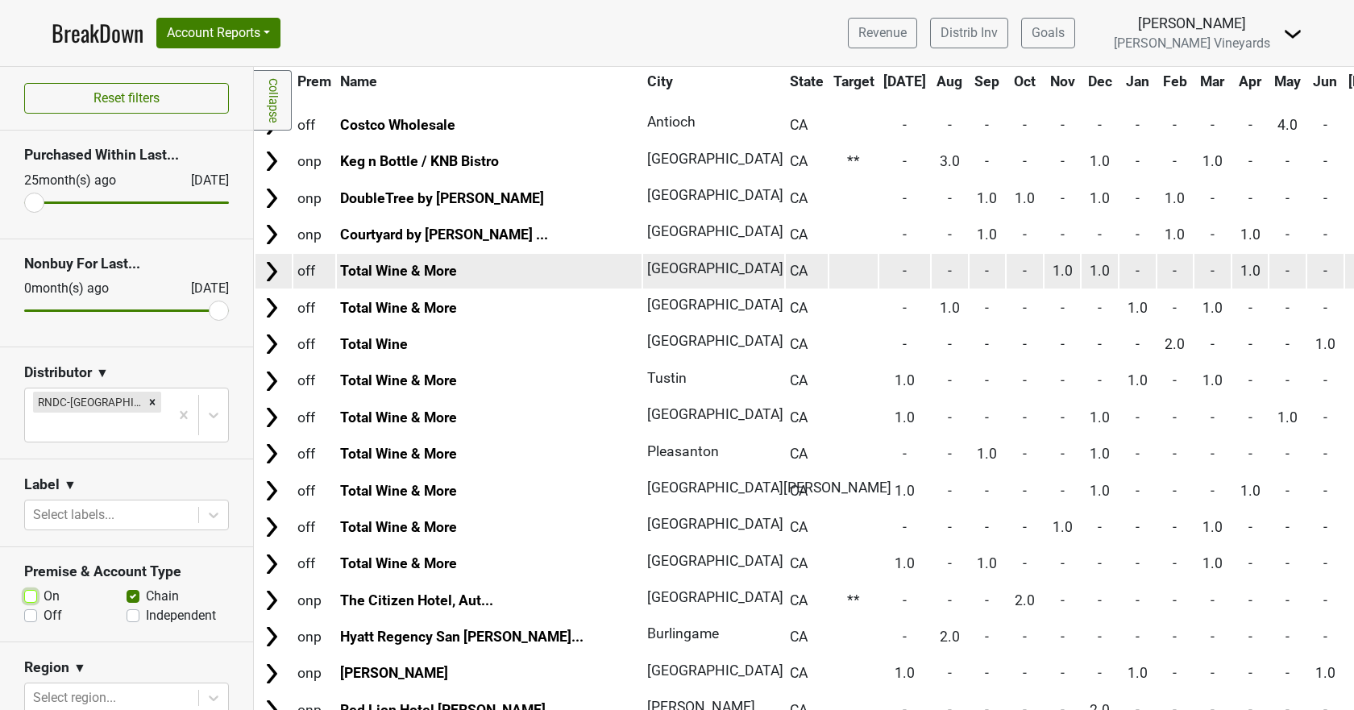
scroll to position [1290, 0]
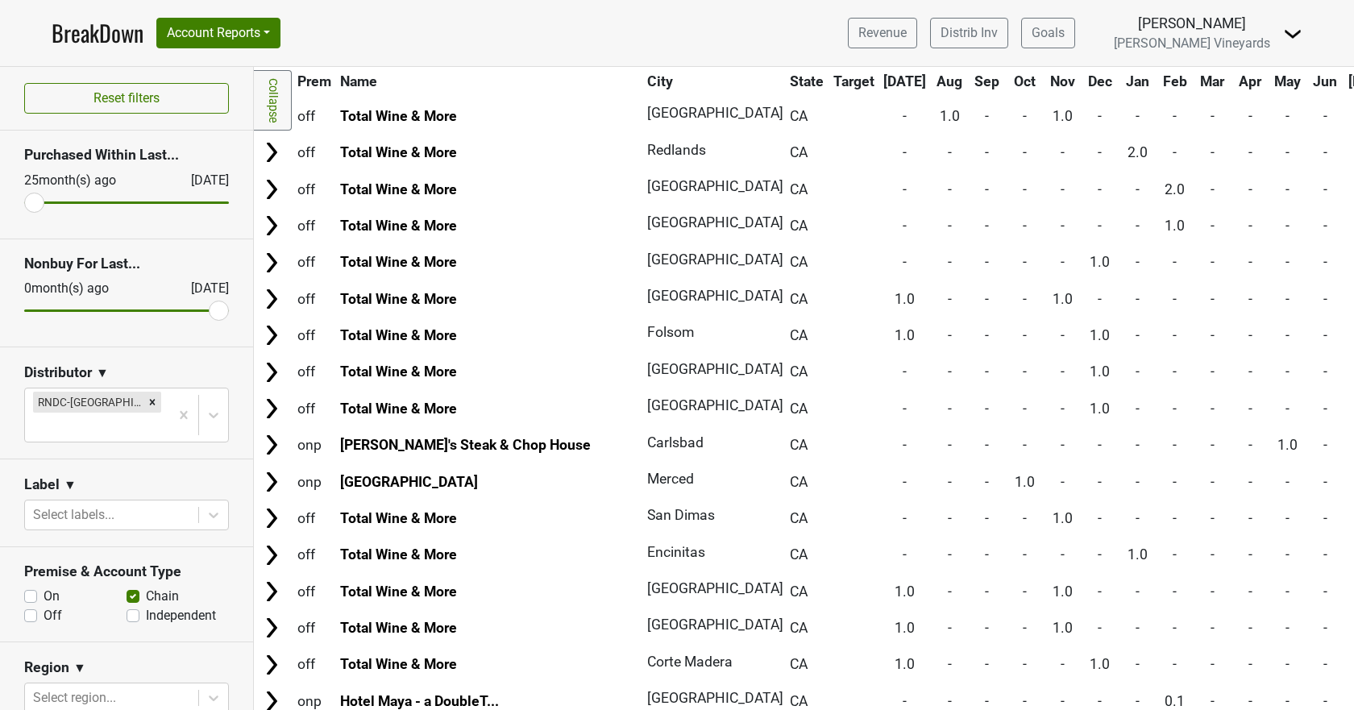
click at [44, 606] on label "Off" at bounding box center [53, 615] width 19 height 19
click at [27, 606] on input "Off" at bounding box center [30, 614] width 13 height 16
checkbox input "true"
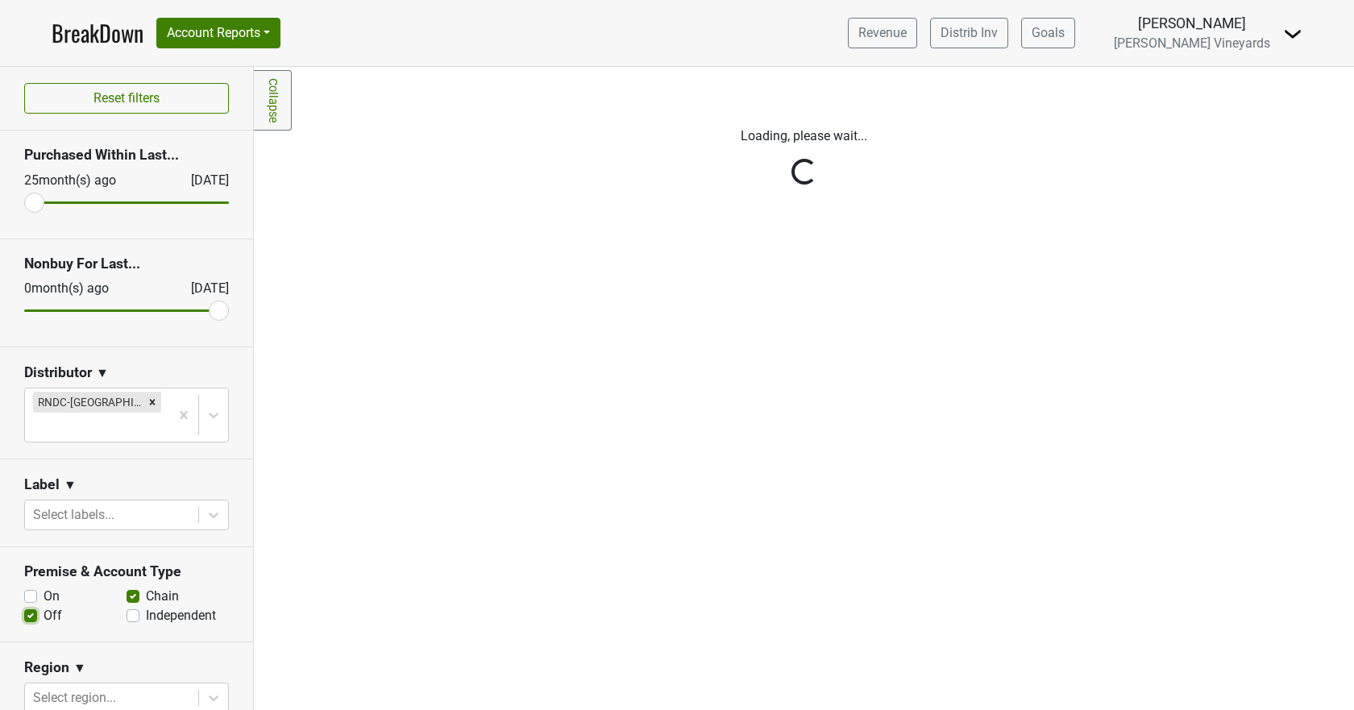
scroll to position [0, 0]
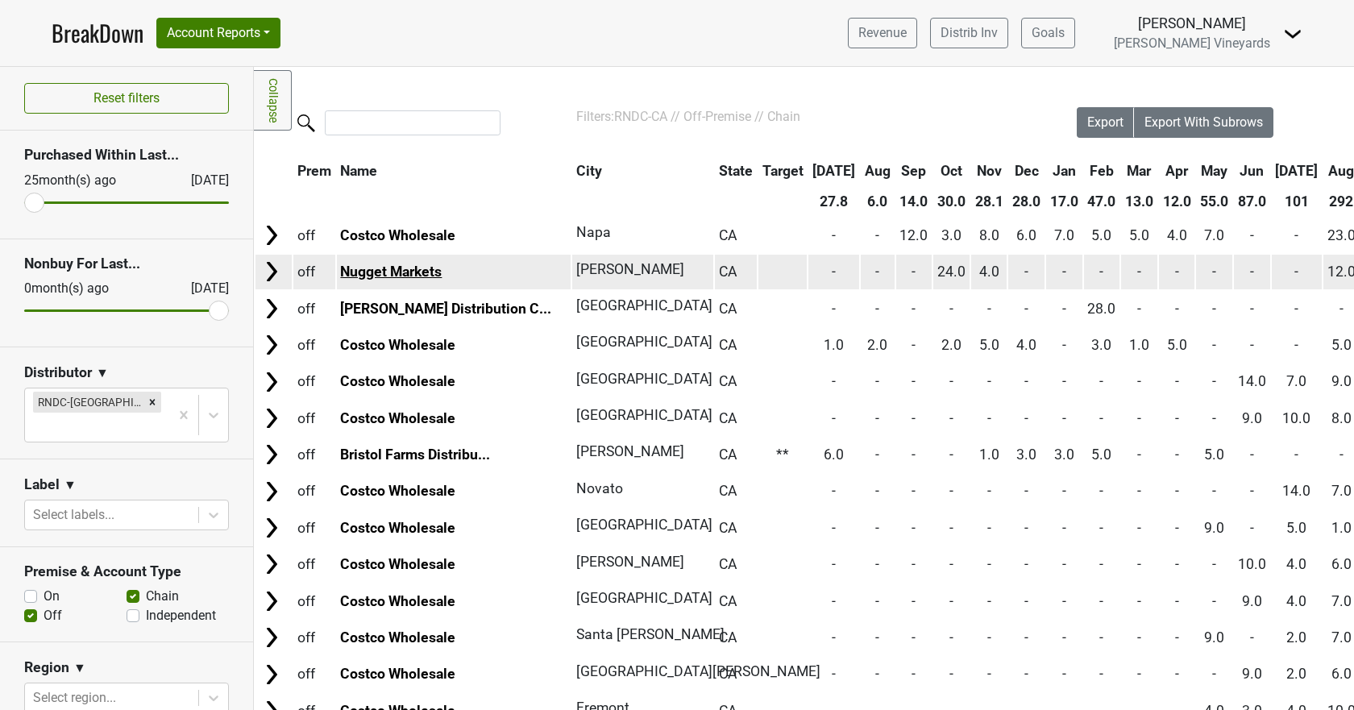
click at [364, 270] on link "Nugget Markets" at bounding box center [391, 272] width 102 height 16
click at [379, 266] on link "Nugget Markets" at bounding box center [391, 272] width 102 height 16
click at [402, 269] on link "Nugget Markets" at bounding box center [391, 272] width 102 height 16
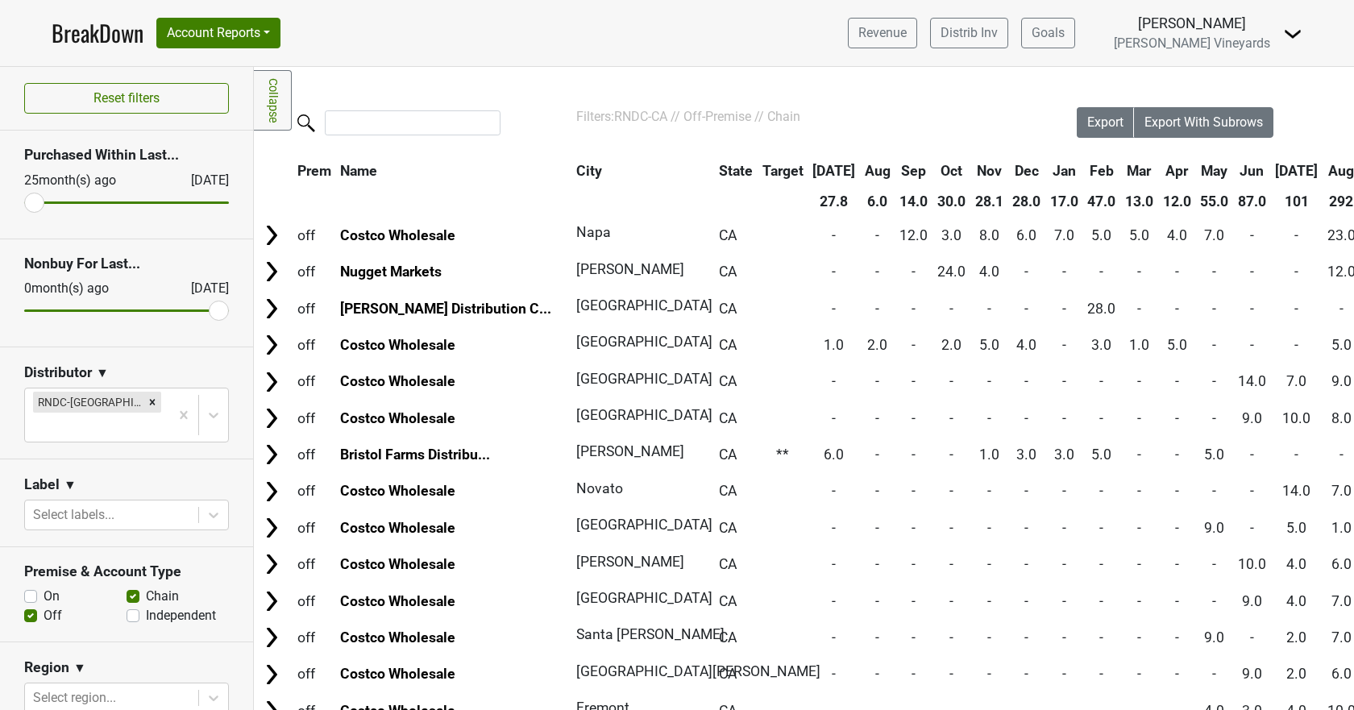
click at [44, 587] on label "On" at bounding box center [52, 596] width 16 height 19
click at [33, 587] on input "On" at bounding box center [30, 595] width 13 height 16
checkbox input "true"
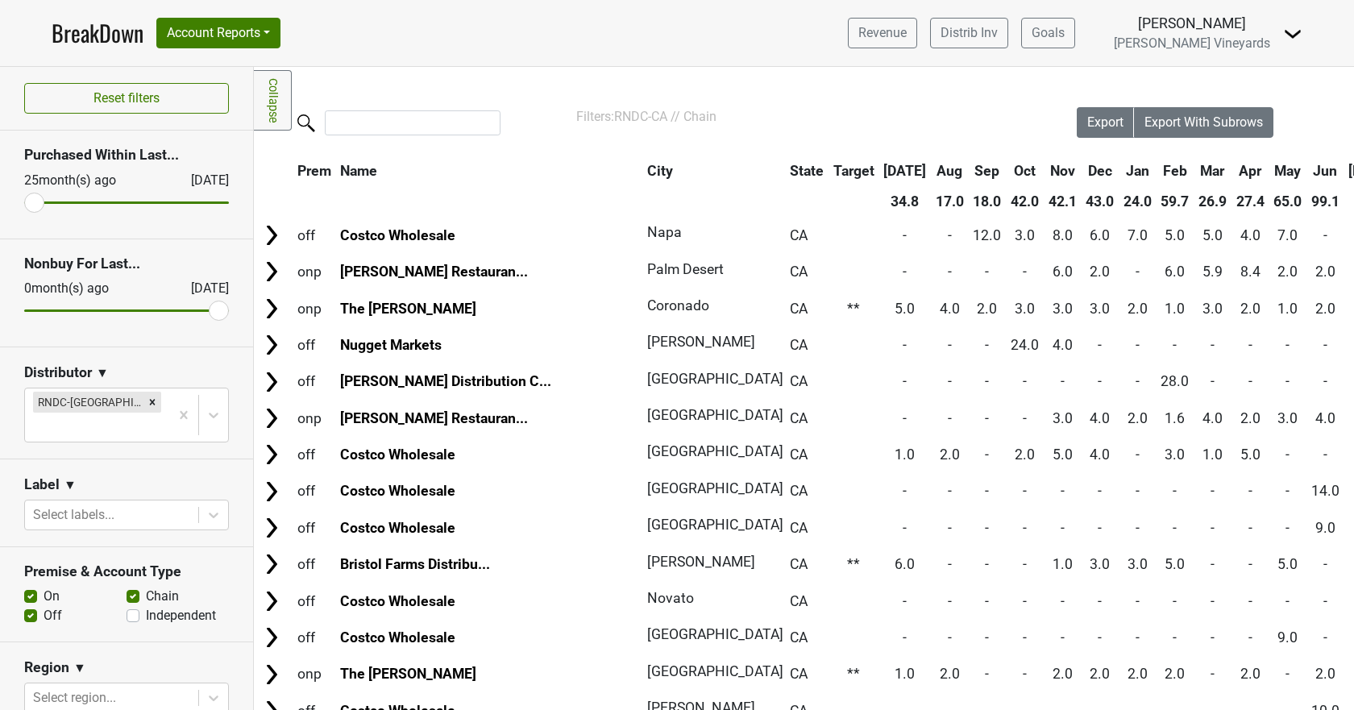
click at [146, 606] on label "Independent" at bounding box center [181, 615] width 70 height 19
click at [127, 606] on input "Independent" at bounding box center [133, 614] width 13 height 16
checkbox input "true"
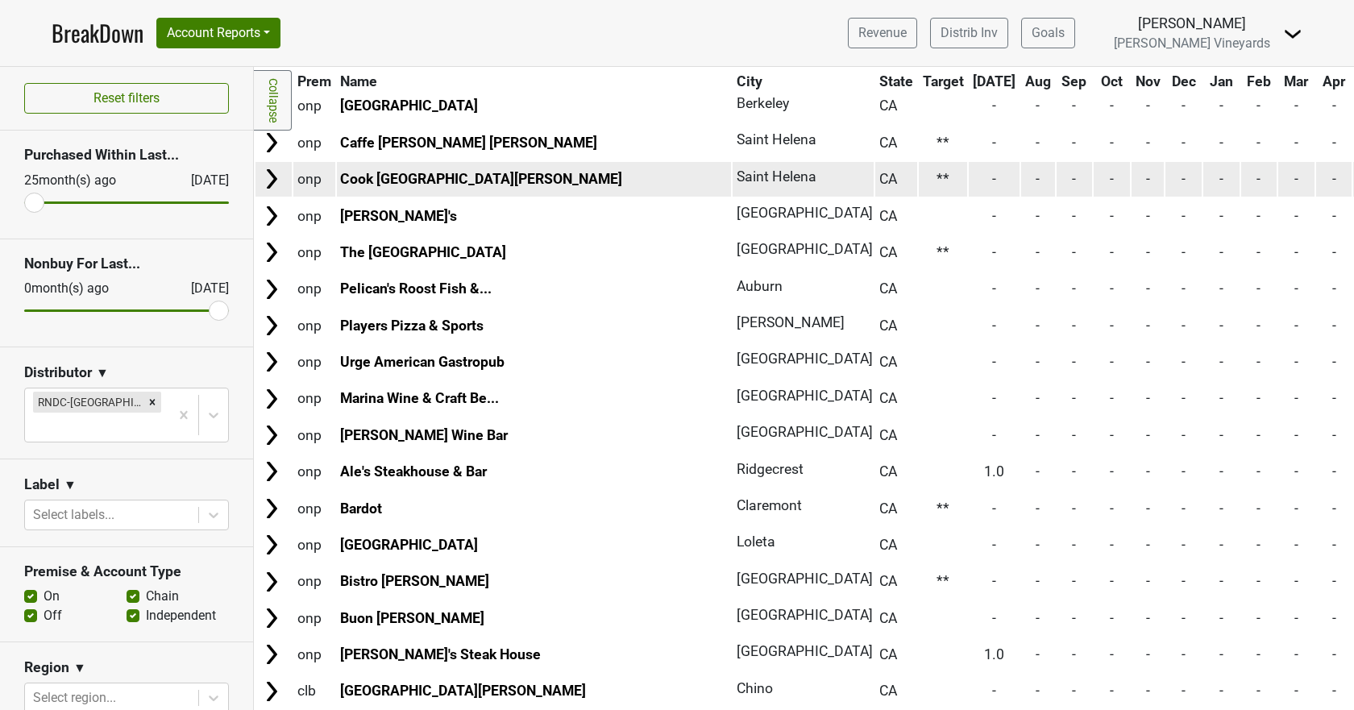
scroll to position [8715, 0]
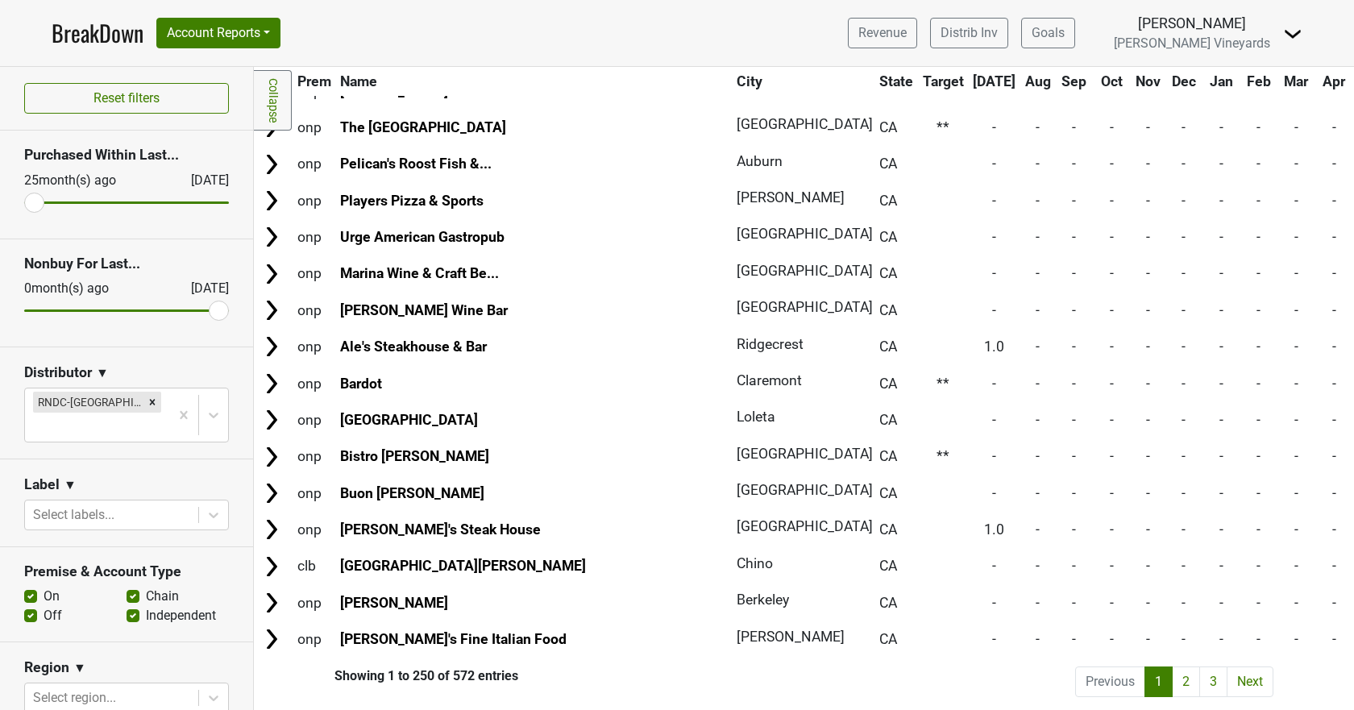
click at [21, 588] on section "Premise & Account Type On Off Chain Independent" at bounding box center [126, 594] width 253 height 95
click at [44, 606] on label "Off" at bounding box center [53, 615] width 19 height 19
click at [26, 606] on input "Off" at bounding box center [30, 614] width 13 height 16
checkbox input "false"
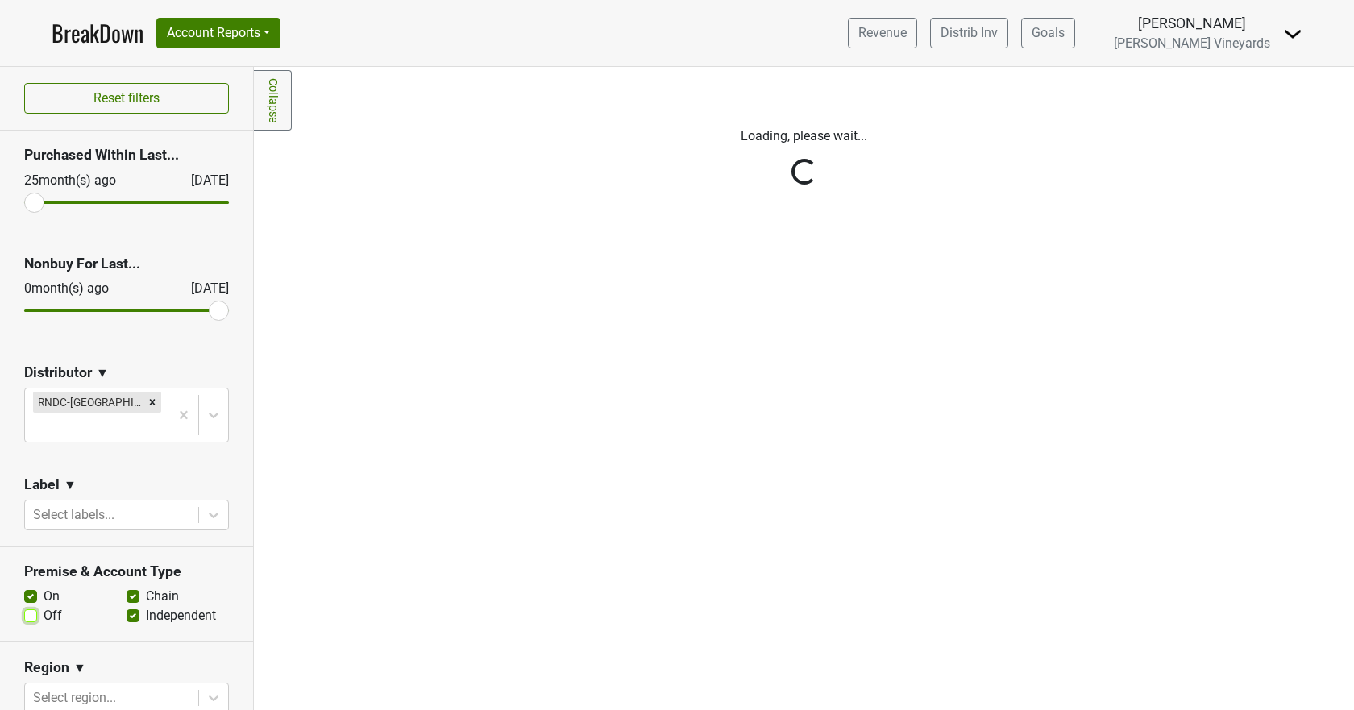
scroll to position [0, 0]
click at [146, 606] on label "Independent" at bounding box center [181, 615] width 70 height 19
click at [127, 606] on input "Independent" at bounding box center [133, 614] width 13 height 16
checkbox input "false"
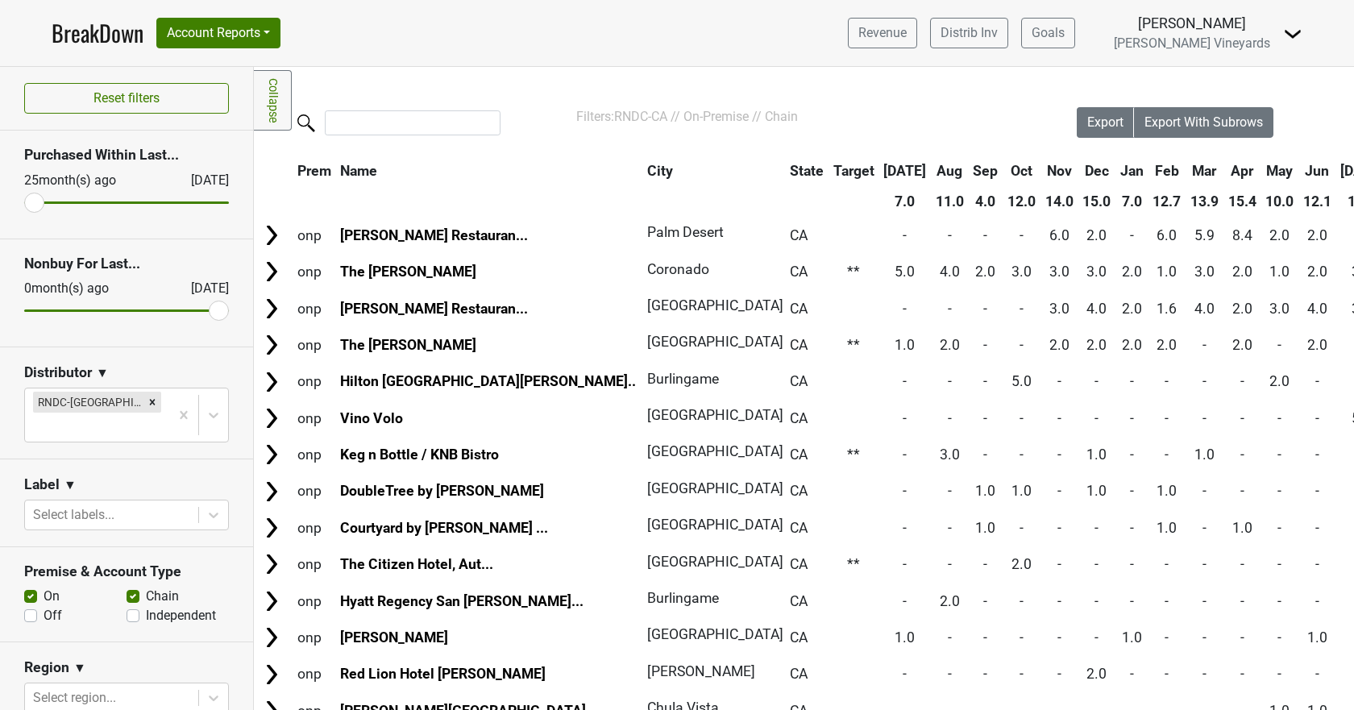
click at [146, 587] on label "Chain" at bounding box center [162, 596] width 33 height 19
click at [127, 587] on input "Chain" at bounding box center [133, 595] width 13 height 16
checkbox input "false"
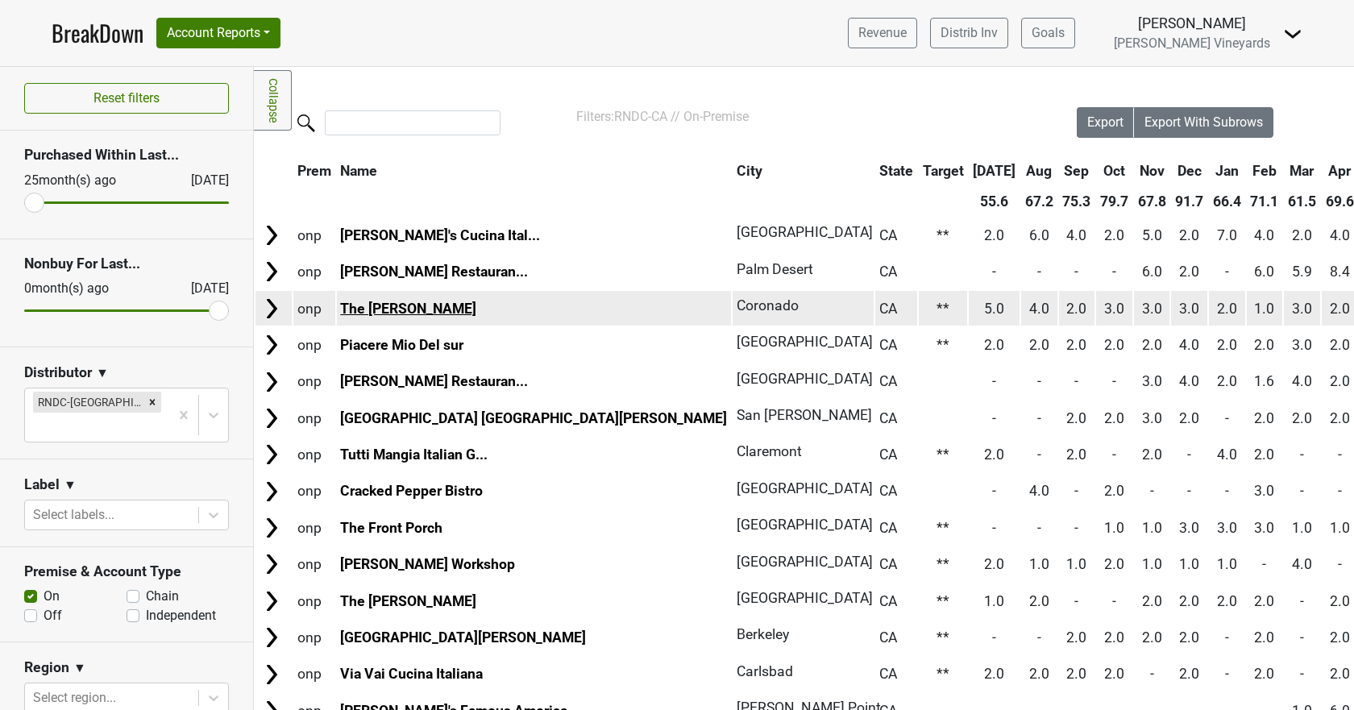
click at [378, 306] on link "The Henry" at bounding box center [408, 309] width 136 height 16
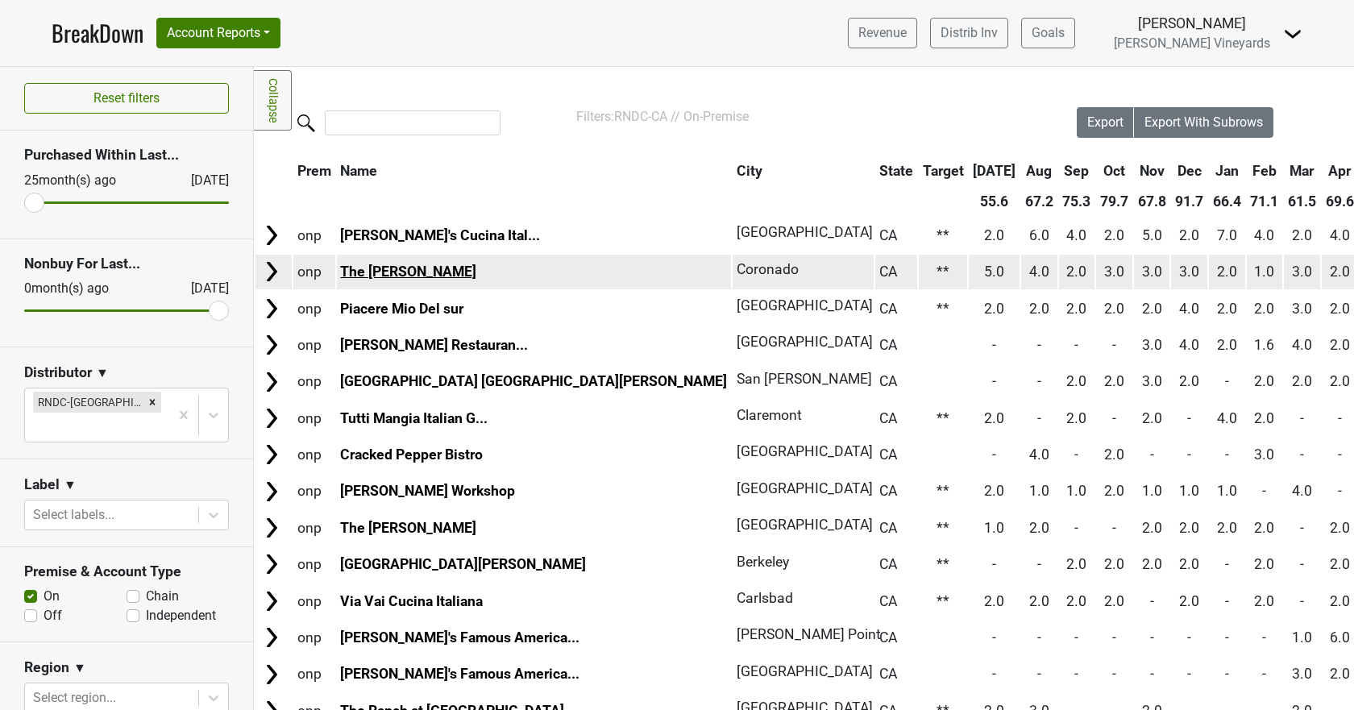
click at [384, 269] on link "The Henry" at bounding box center [408, 272] width 136 height 16
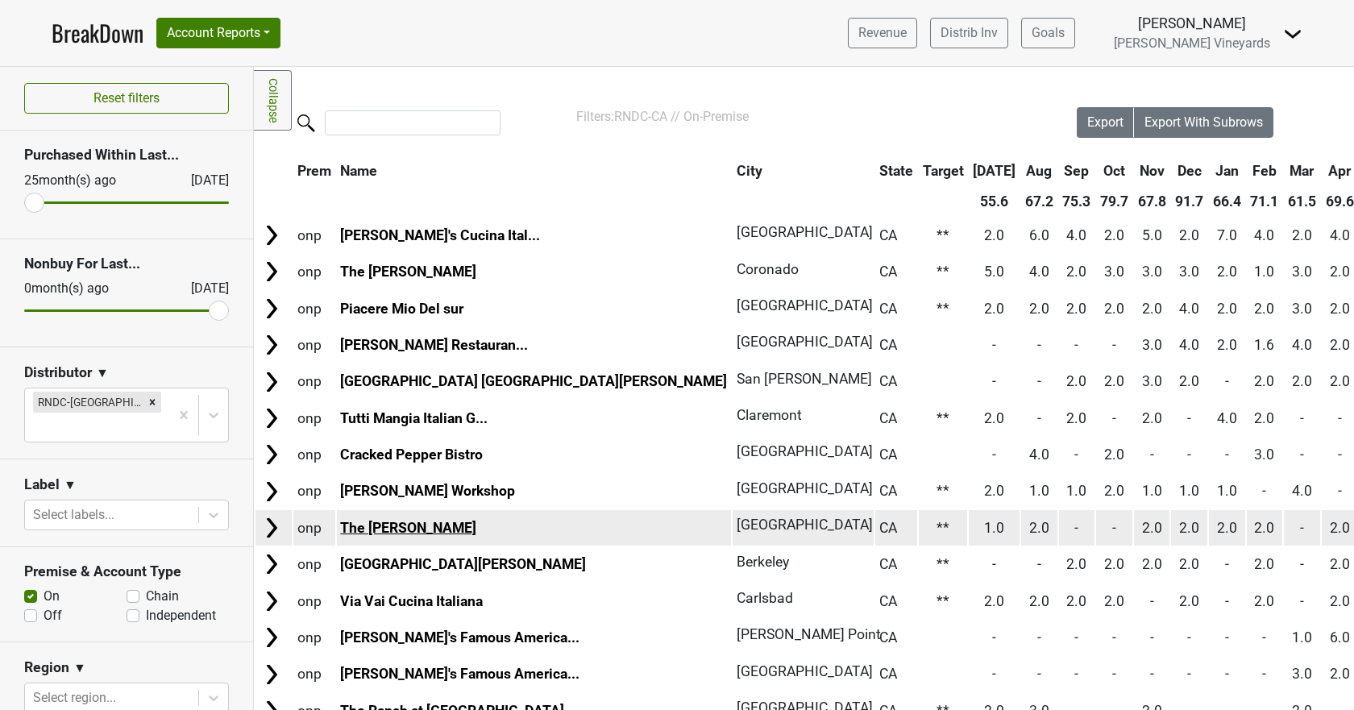
click at [385, 524] on link "The Henry" at bounding box center [408, 528] width 136 height 16
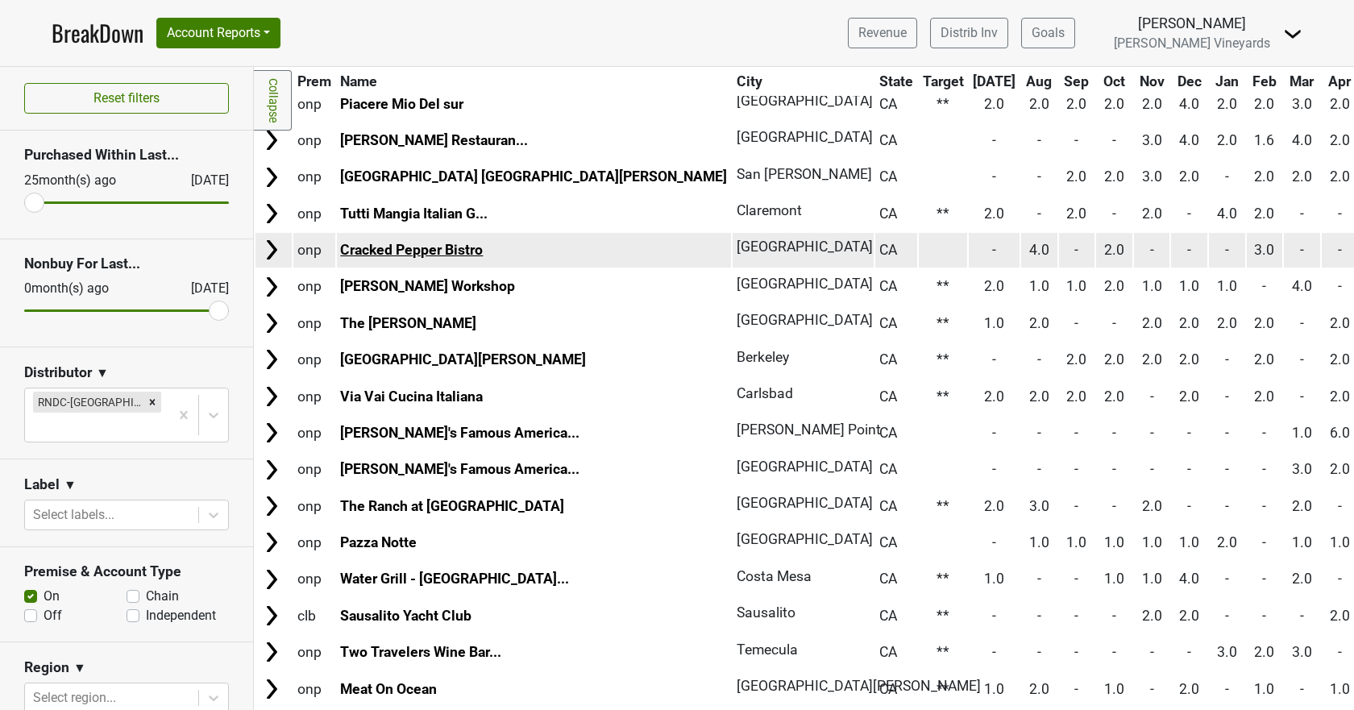
scroll to position [242, 0]
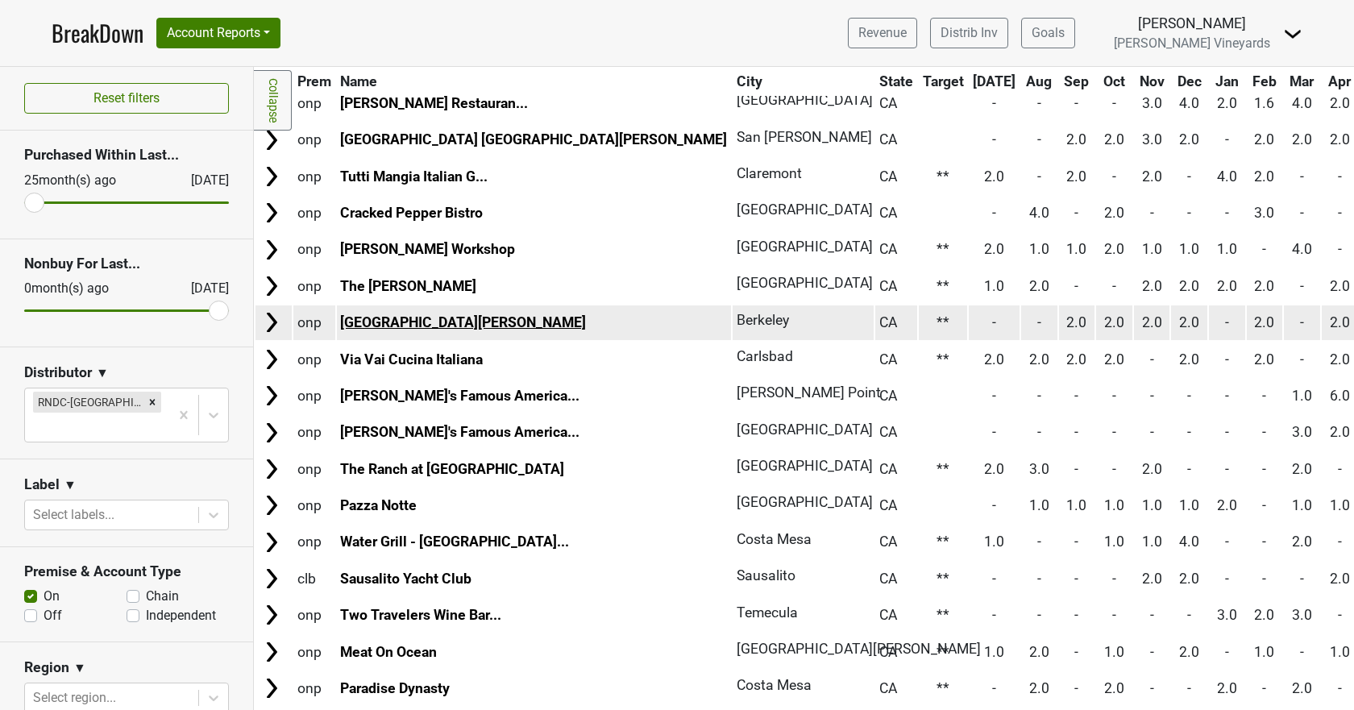
click at [413, 318] on link "Hotel Shattuck Plaza" at bounding box center [463, 322] width 246 height 16
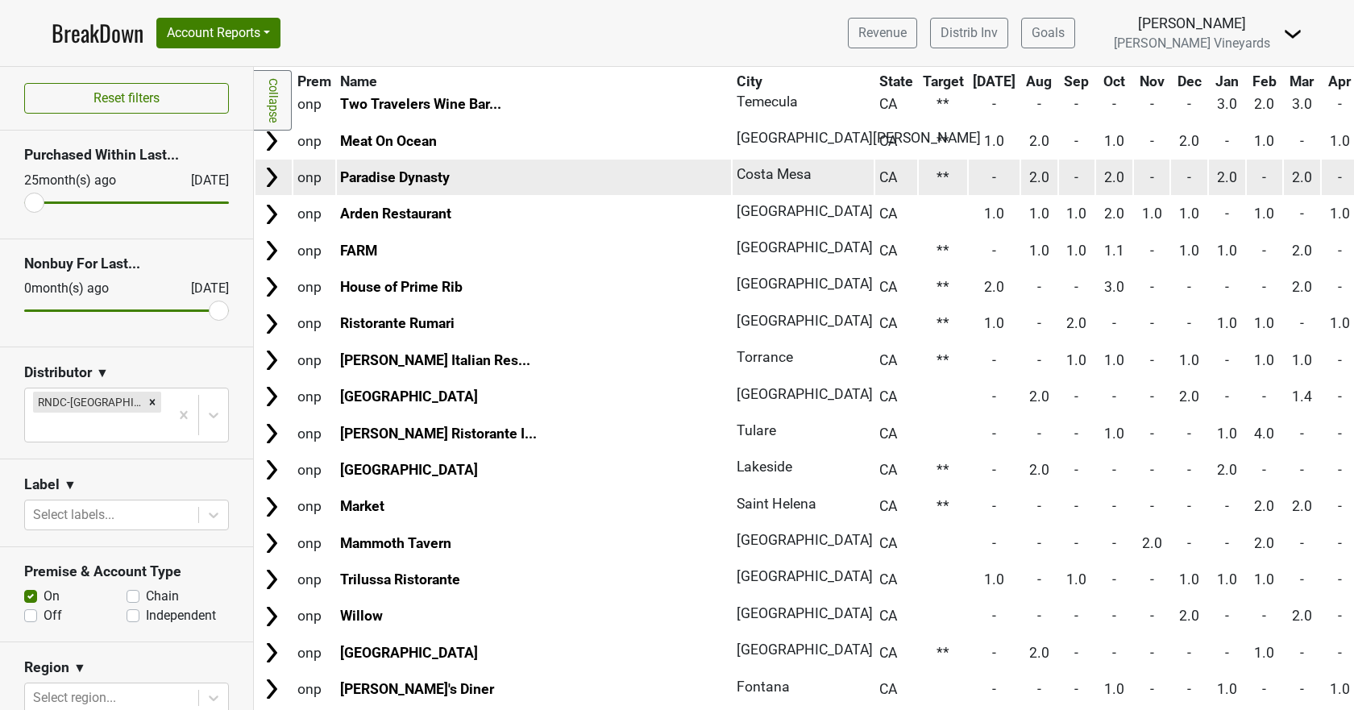
scroll to position [725, 0]
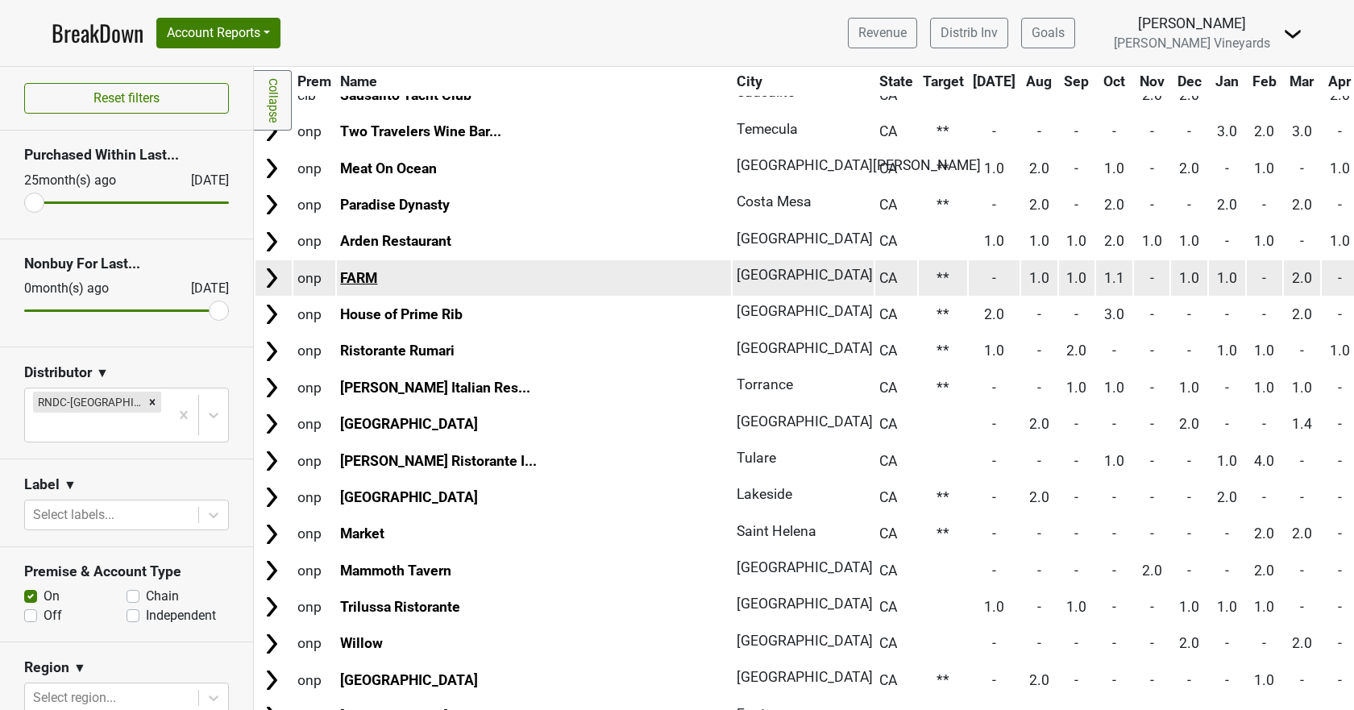
click at [356, 274] on link "FARM" at bounding box center [358, 278] width 37 height 16
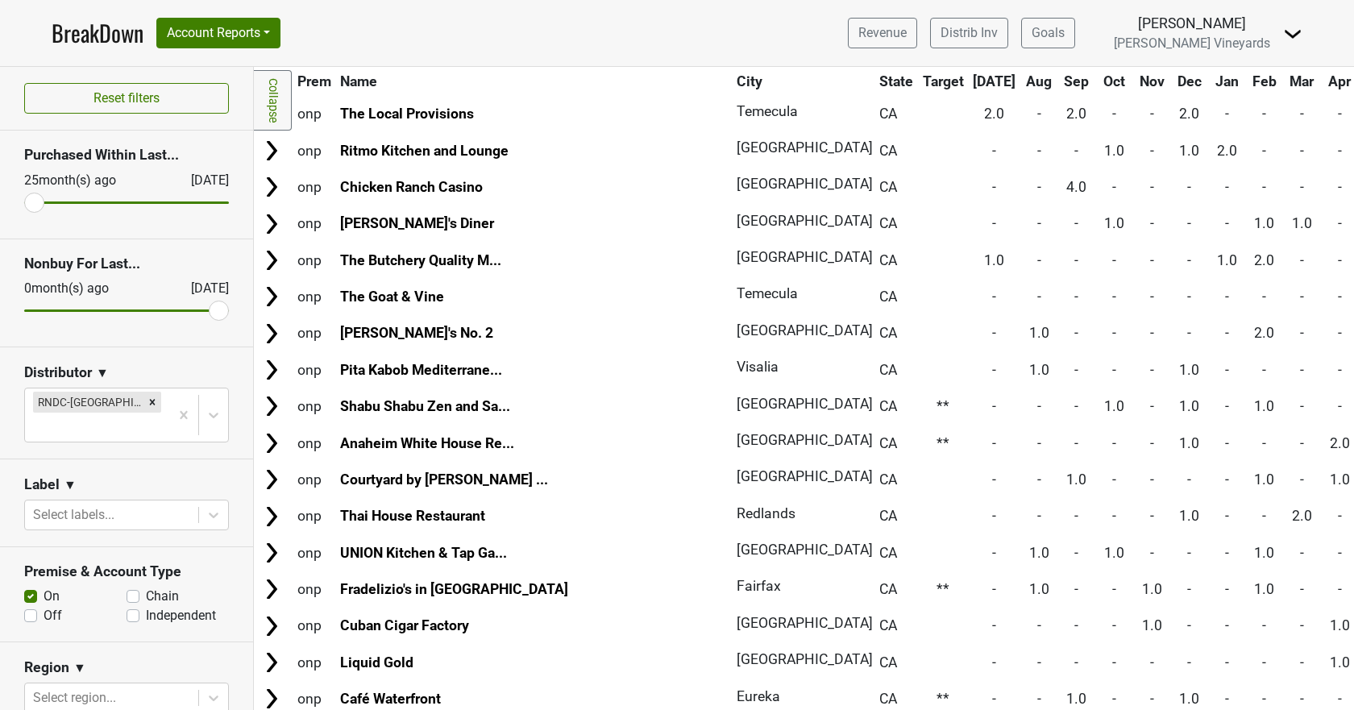
scroll to position [3224, 0]
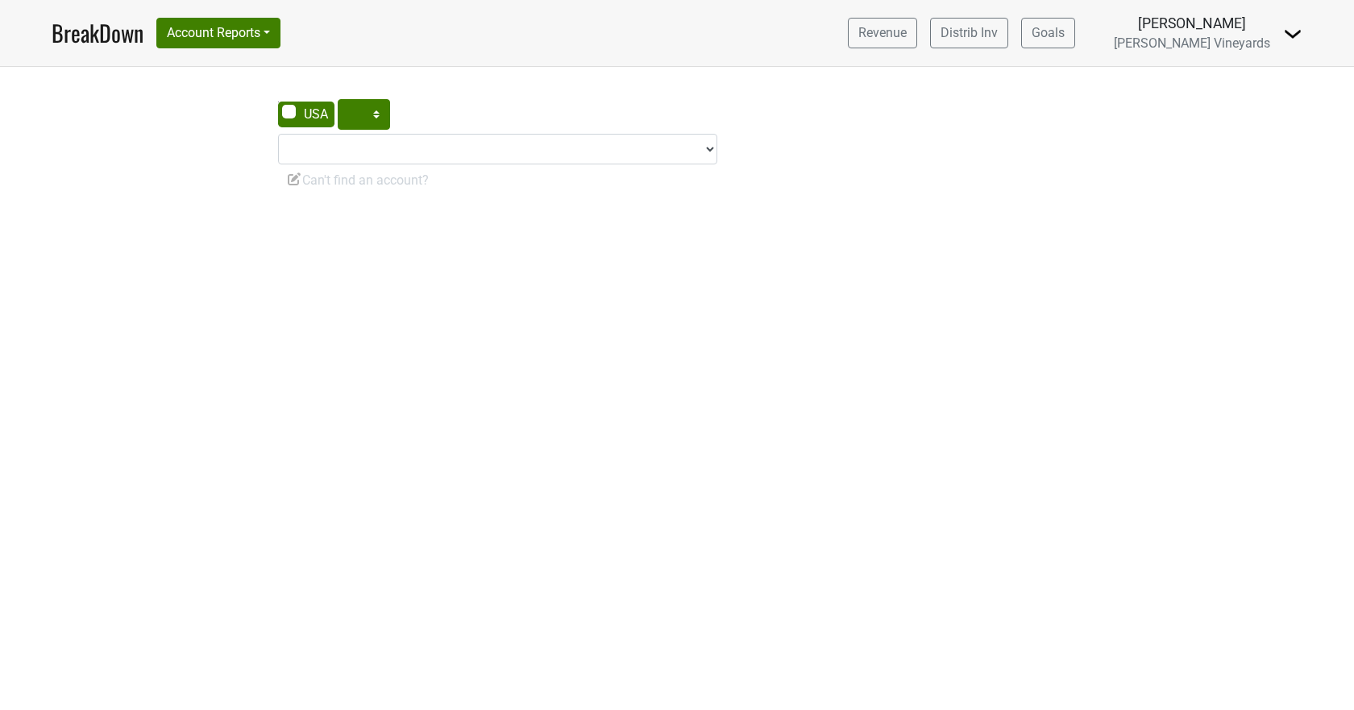
select select "CA"
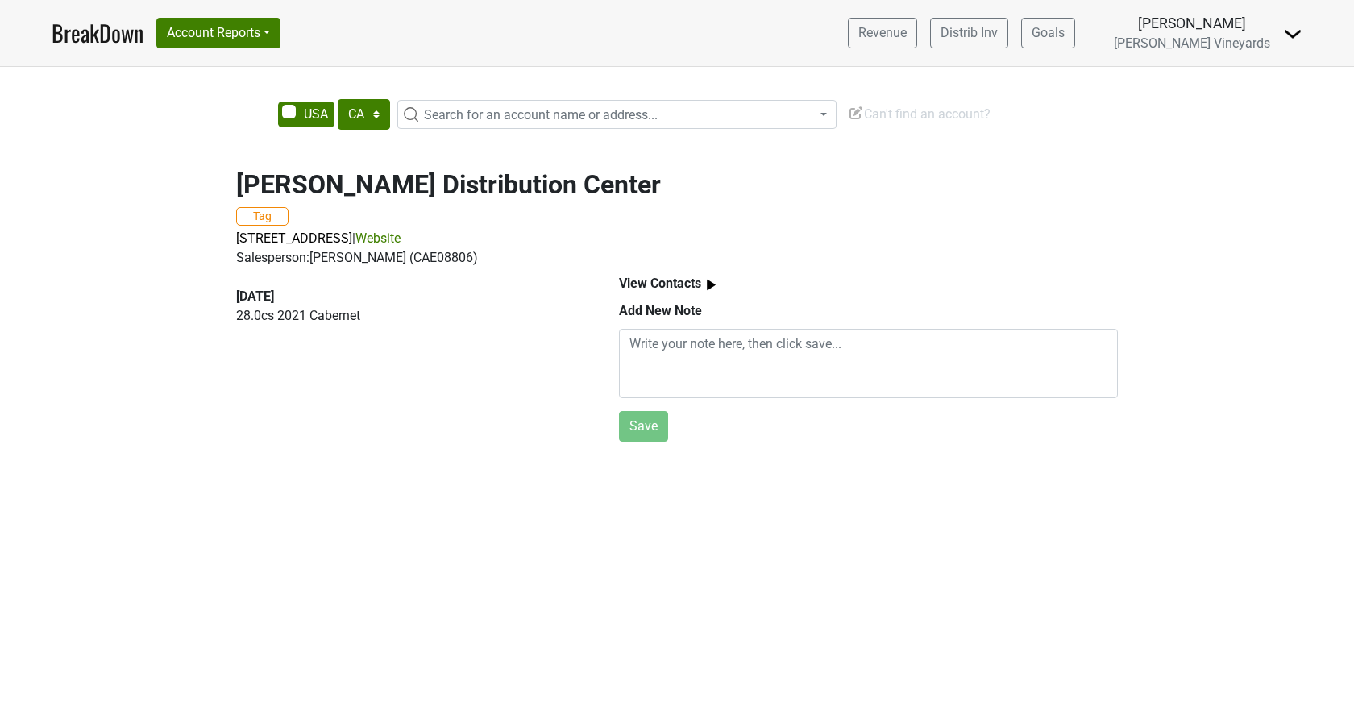
click at [572, 338] on div "2025-02-28 28.0 cs 2021 Cabernet" at bounding box center [409, 313] width 346 height 52
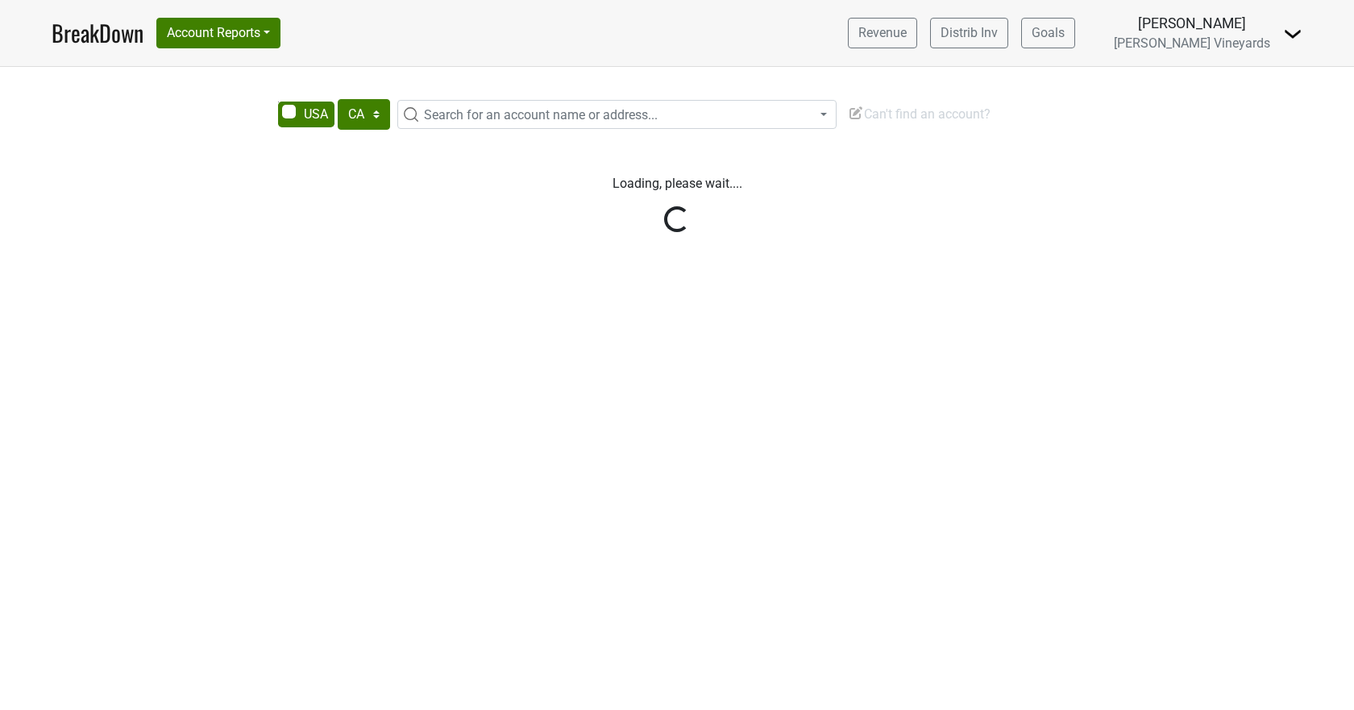
select select "CA"
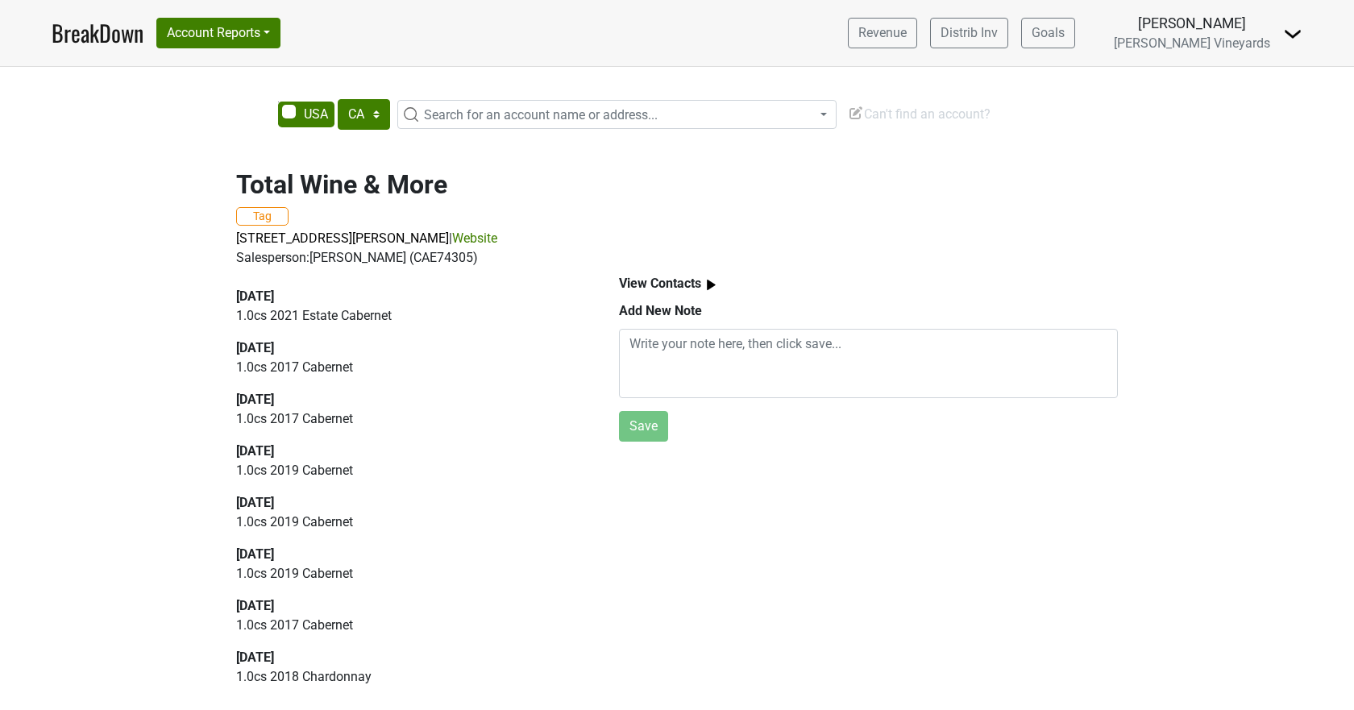
select select "CA"
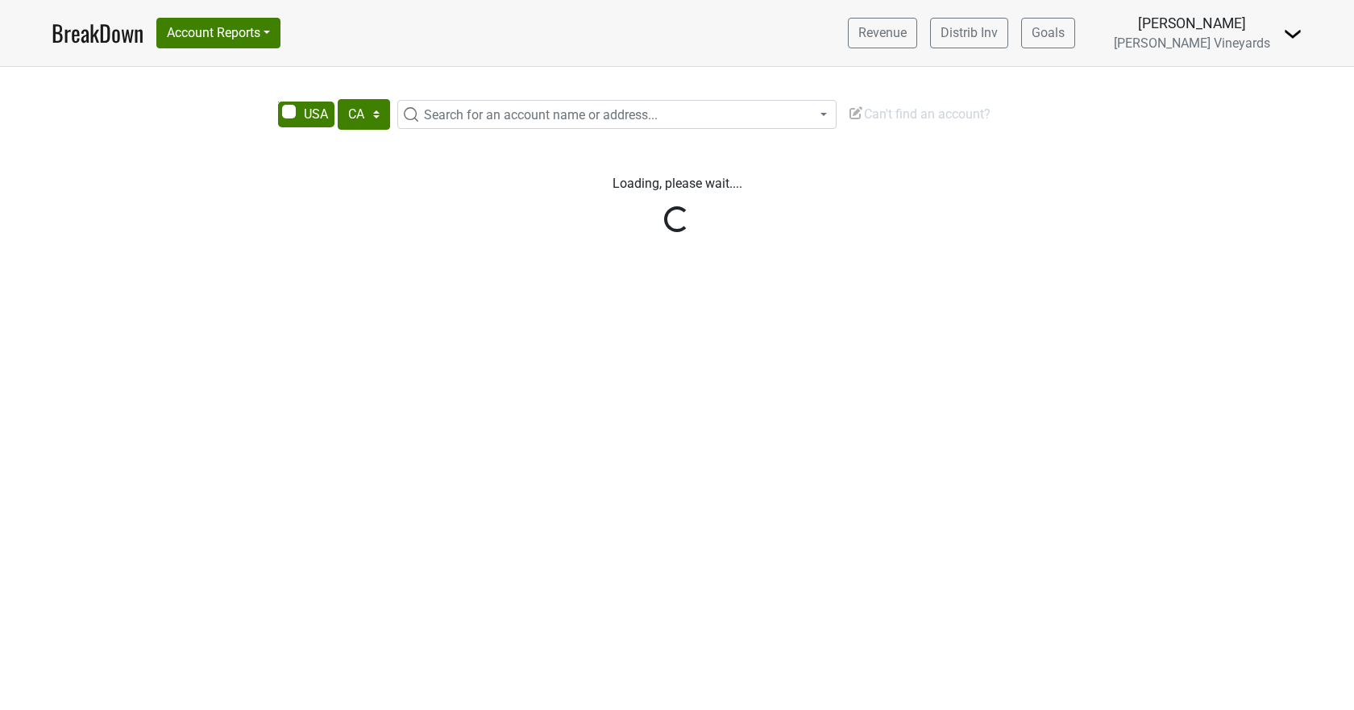
select select "CA"
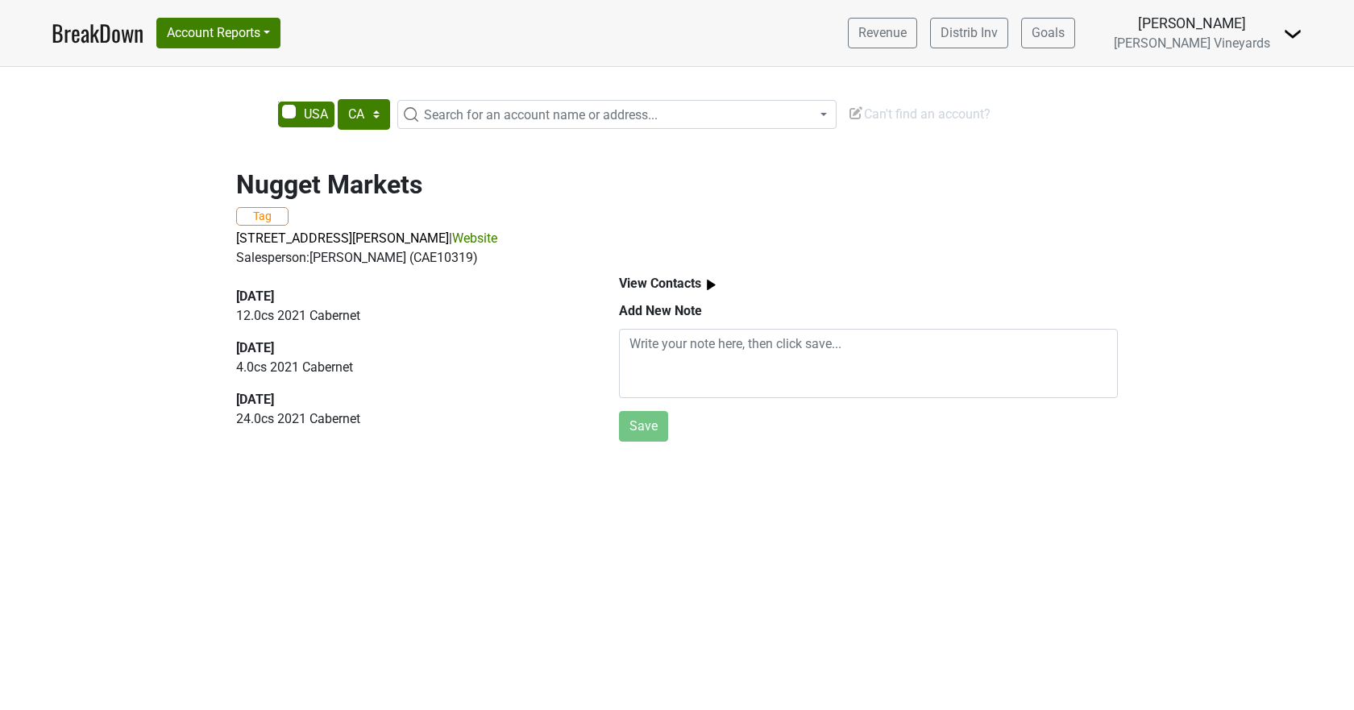
select select "CA"
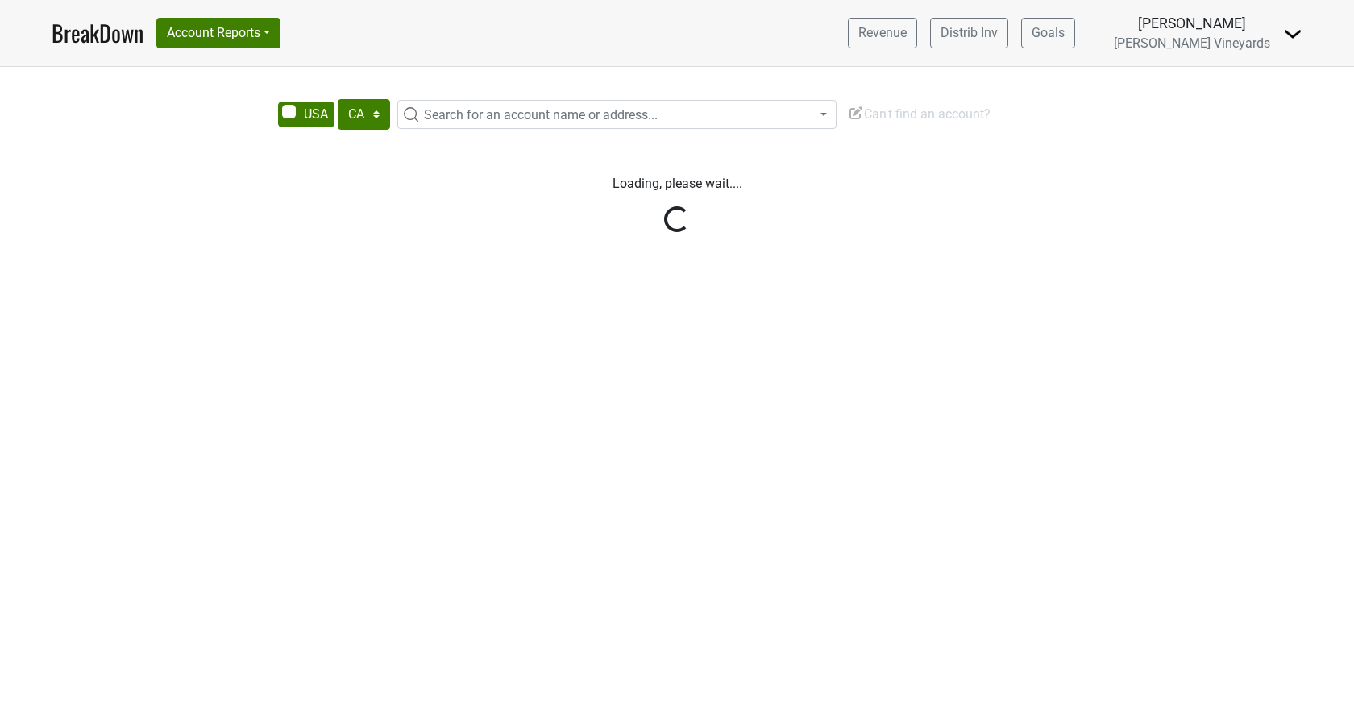
select select "CA"
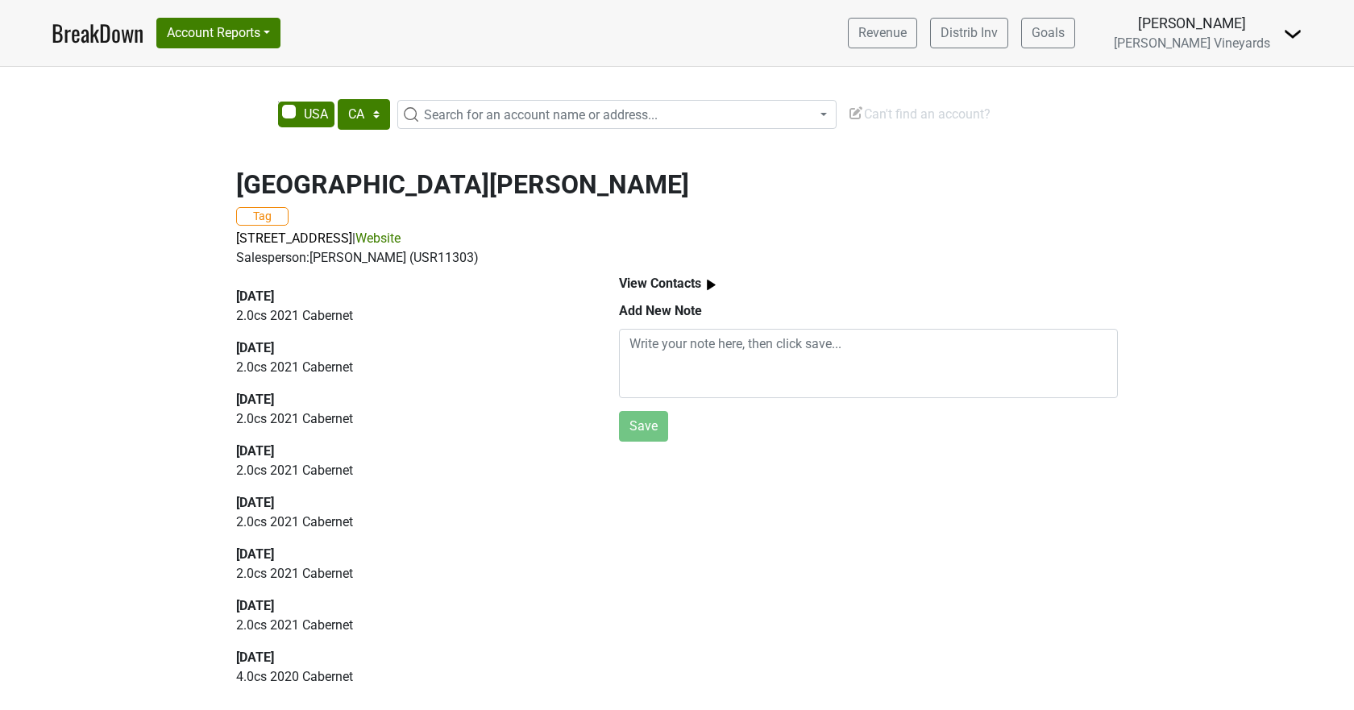
click at [401, 234] on link "Website" at bounding box center [377, 238] width 45 height 15
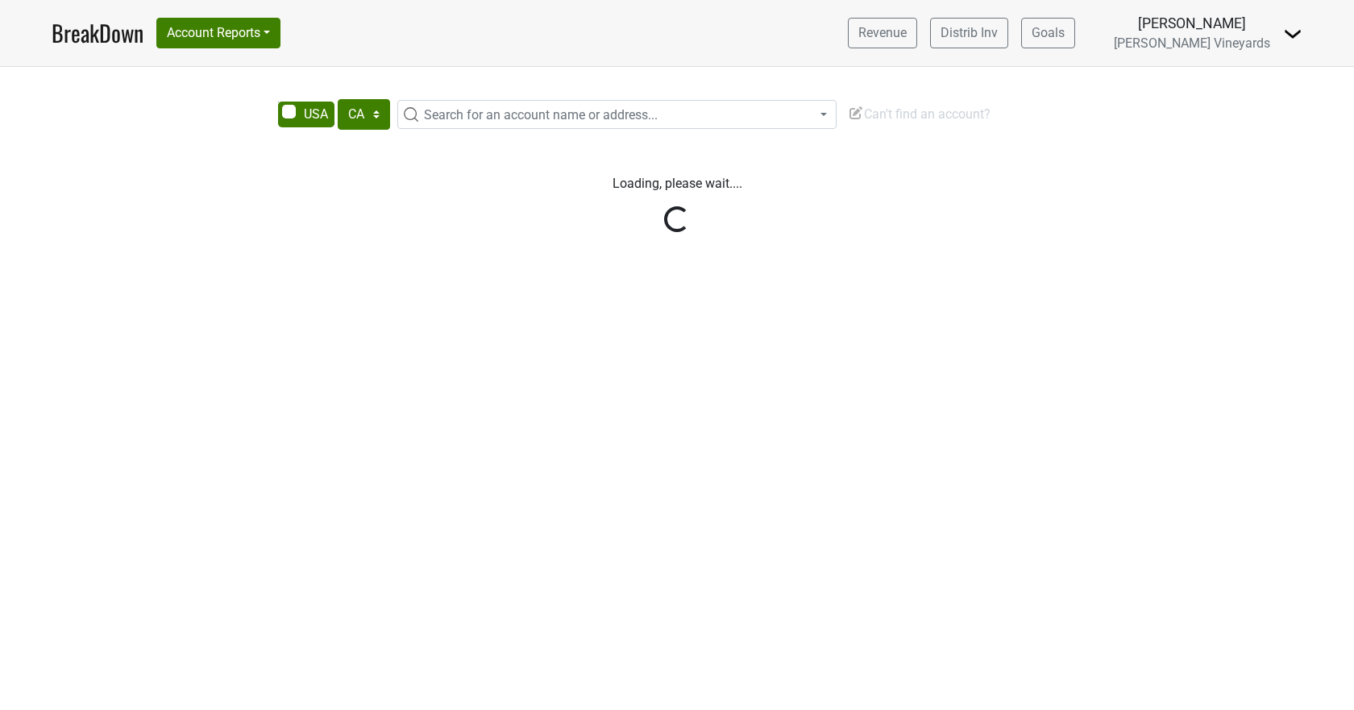
select select "CA"
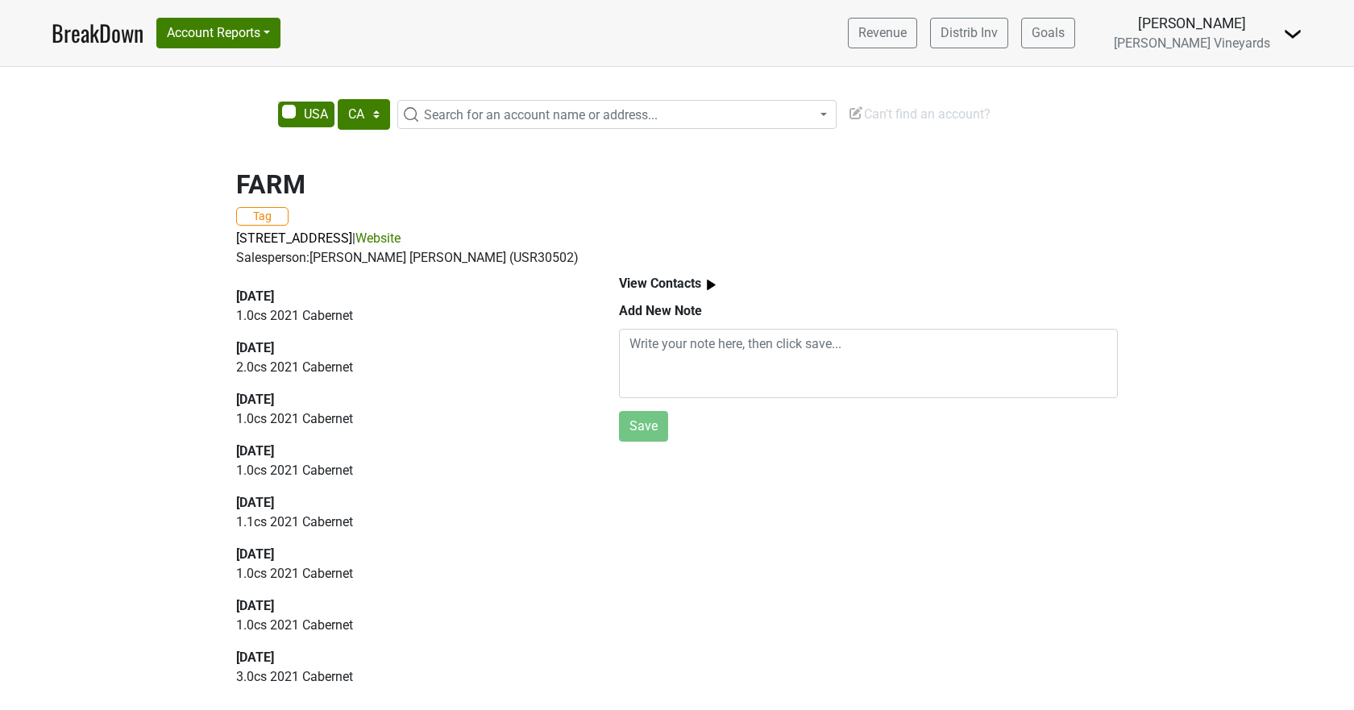
click at [401, 238] on link "Website" at bounding box center [377, 238] width 45 height 15
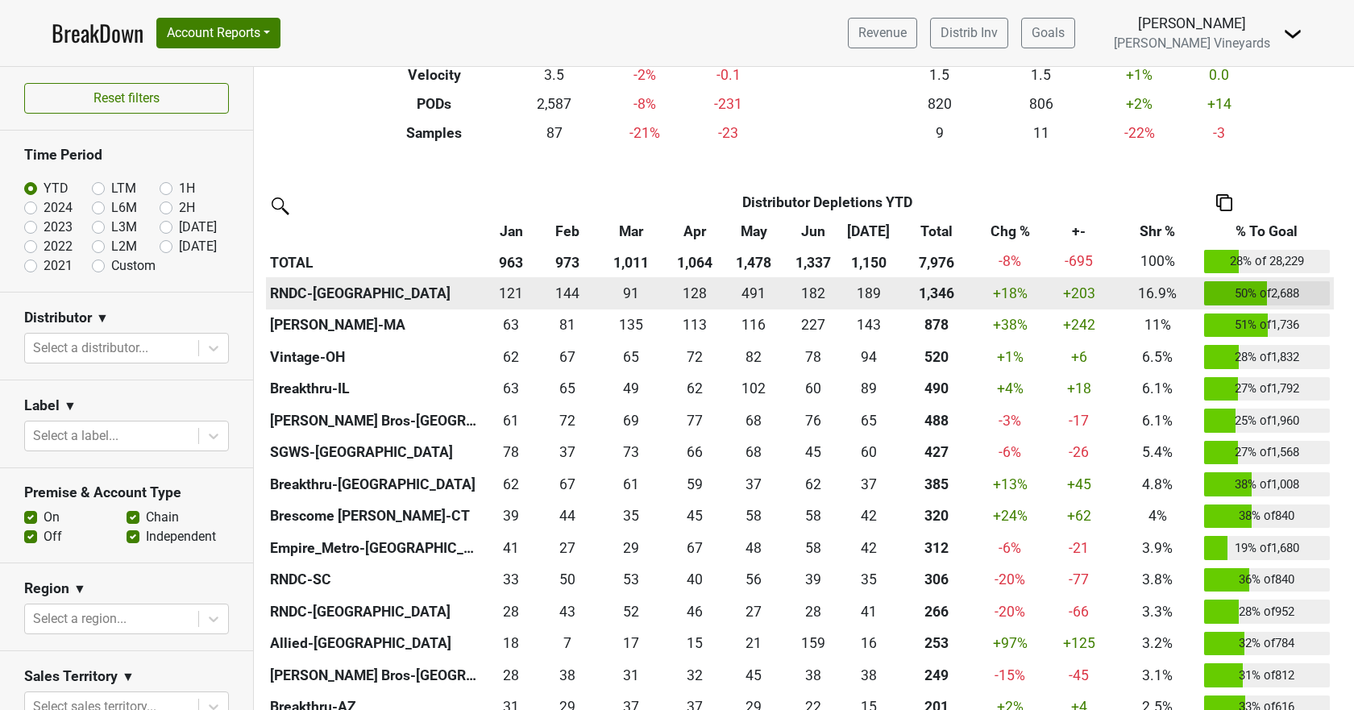
scroll to position [81, 0]
